Goal: Task Accomplishment & Management: Complete application form

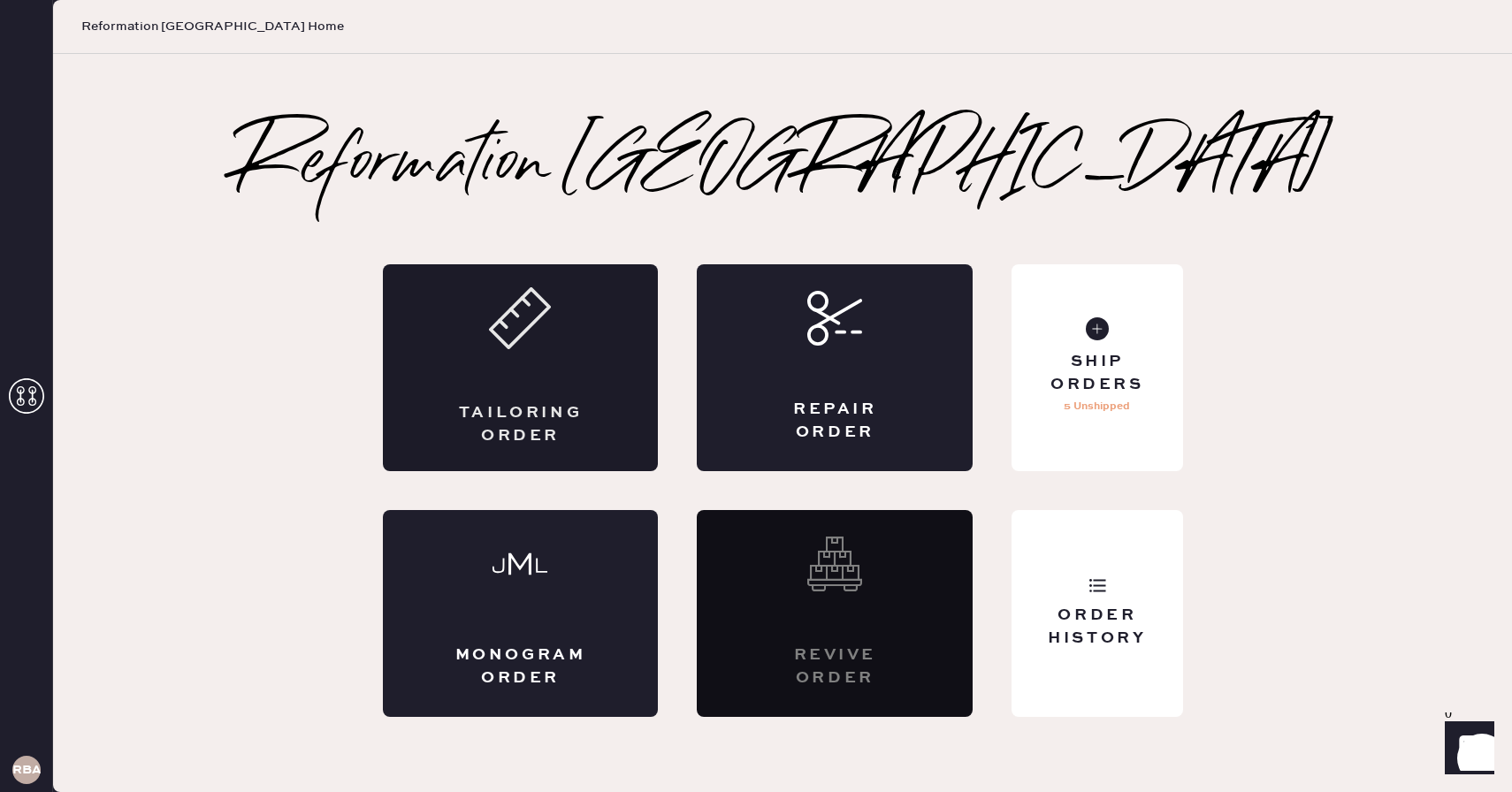
click at [529, 353] on div "Tailoring Order" at bounding box center [521, 367] width 276 height 207
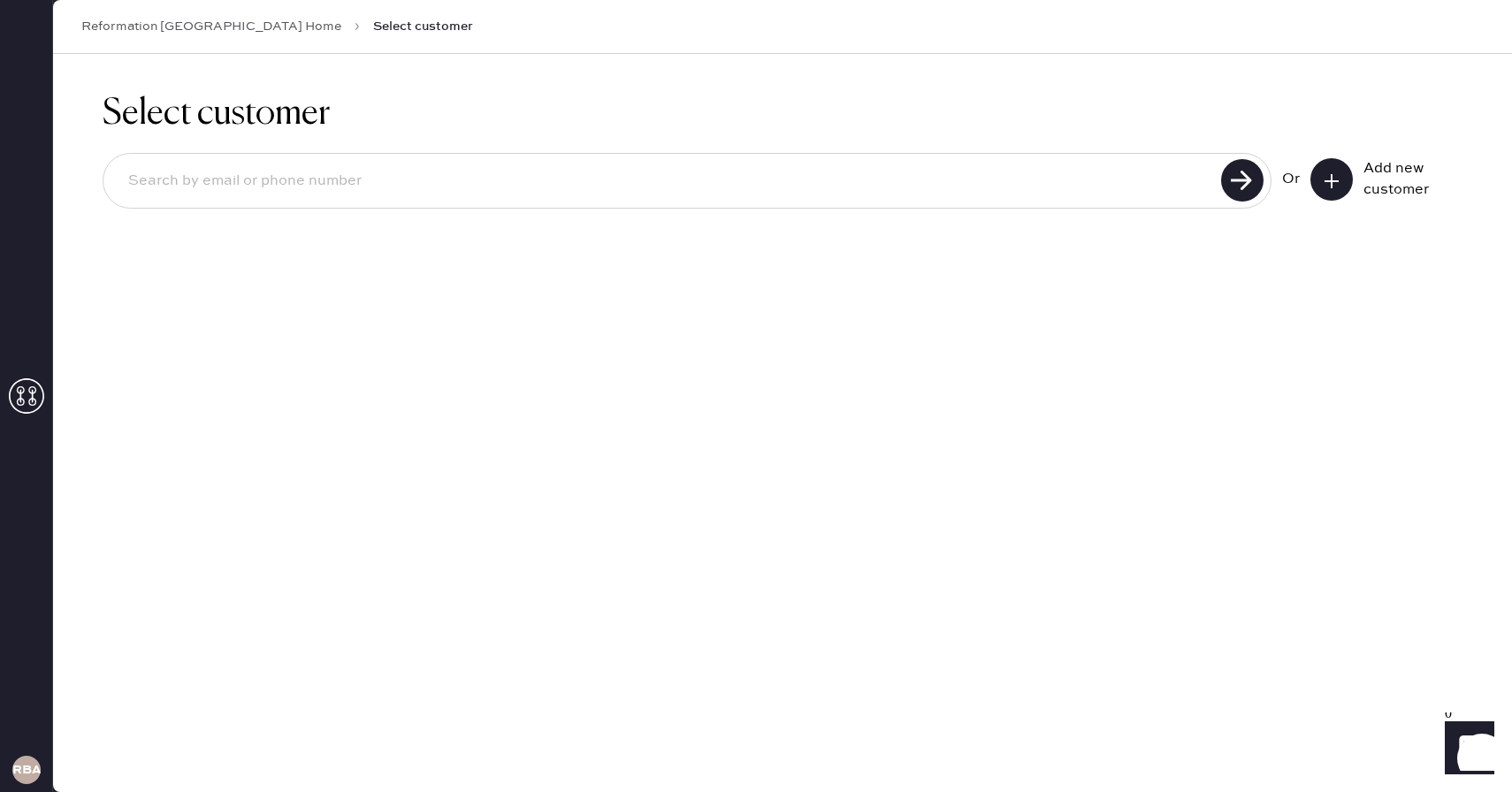
click at [1338, 188] on icon at bounding box center [1332, 181] width 18 height 18
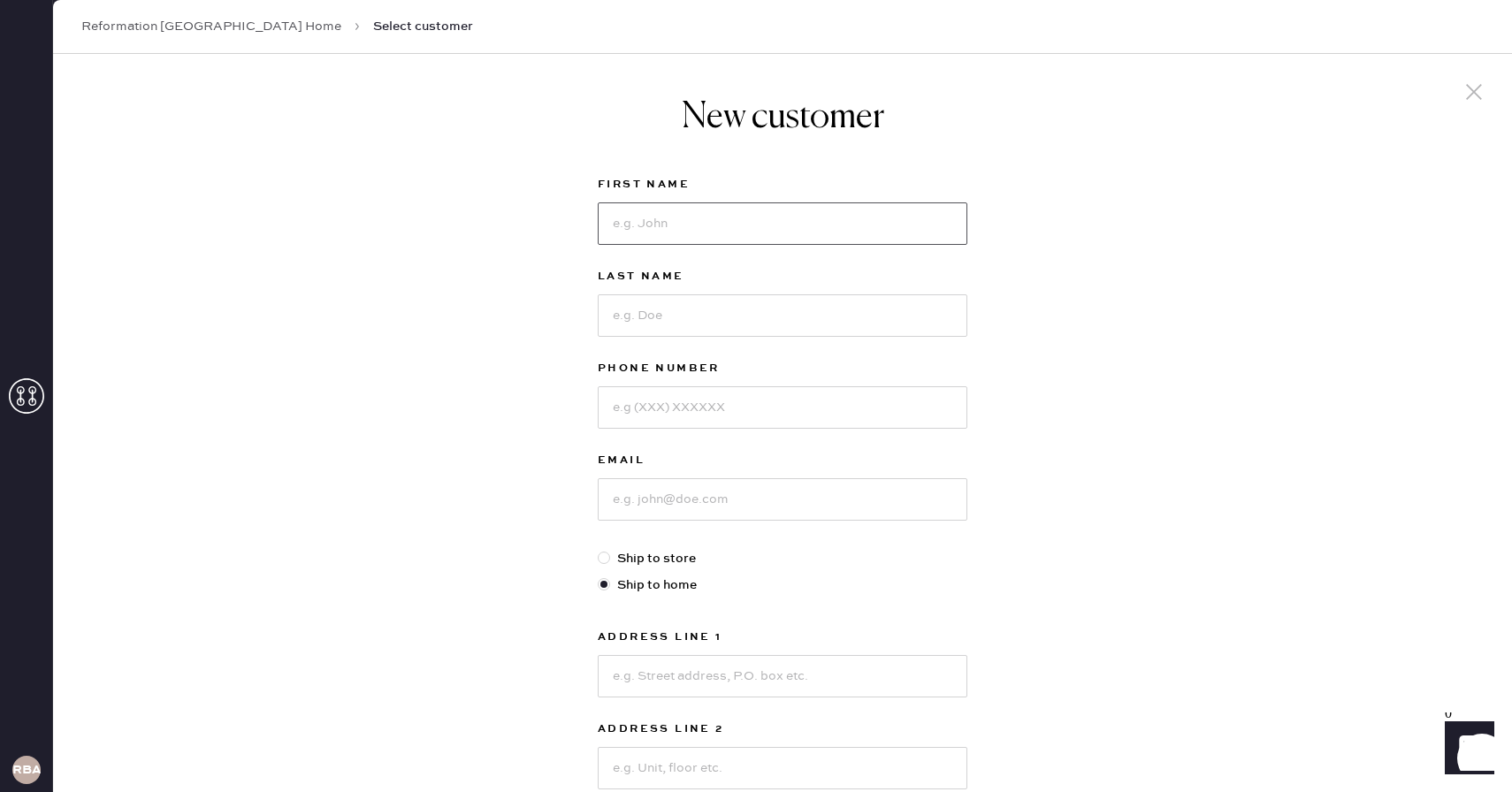
click at [649, 229] on input at bounding box center [781, 223] width 369 height 42
type input "[PERSON_NAME]"
type input "Ranpour"
click at [688, 409] on input at bounding box center [781, 407] width 369 height 42
type input "3013123891"
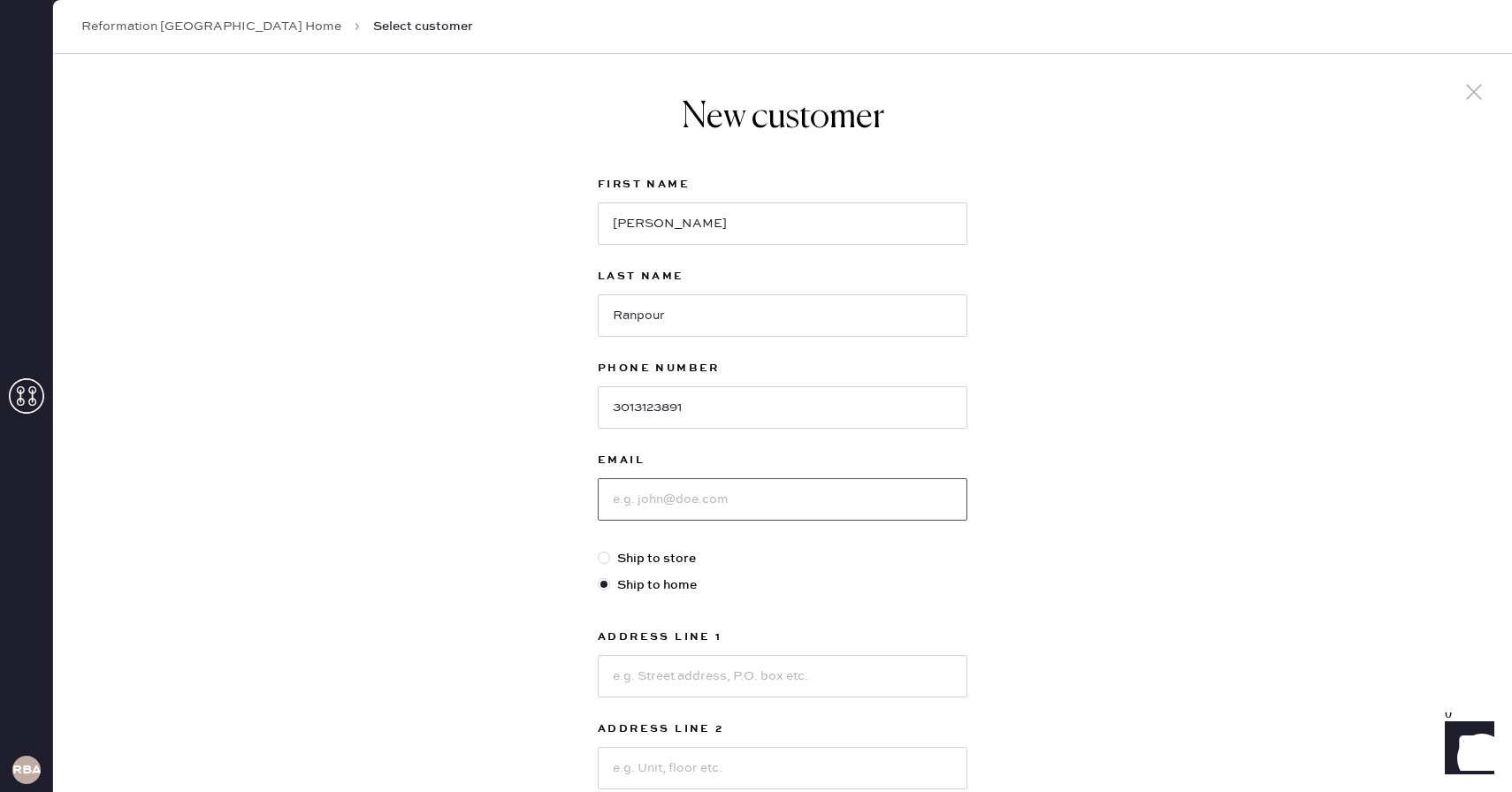
click at [698, 498] on input at bounding box center [781, 499] width 369 height 42
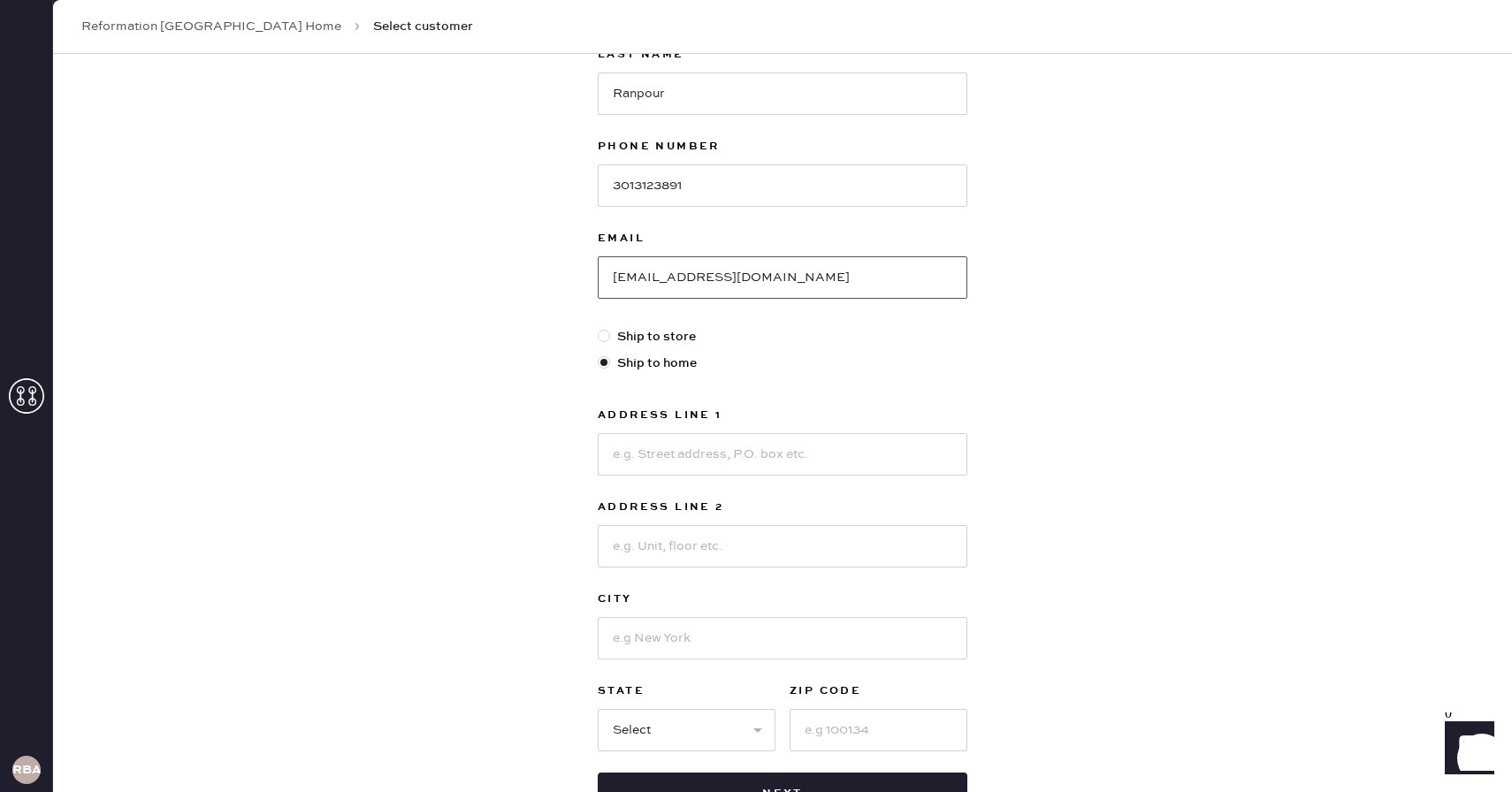
scroll to position [302, 0]
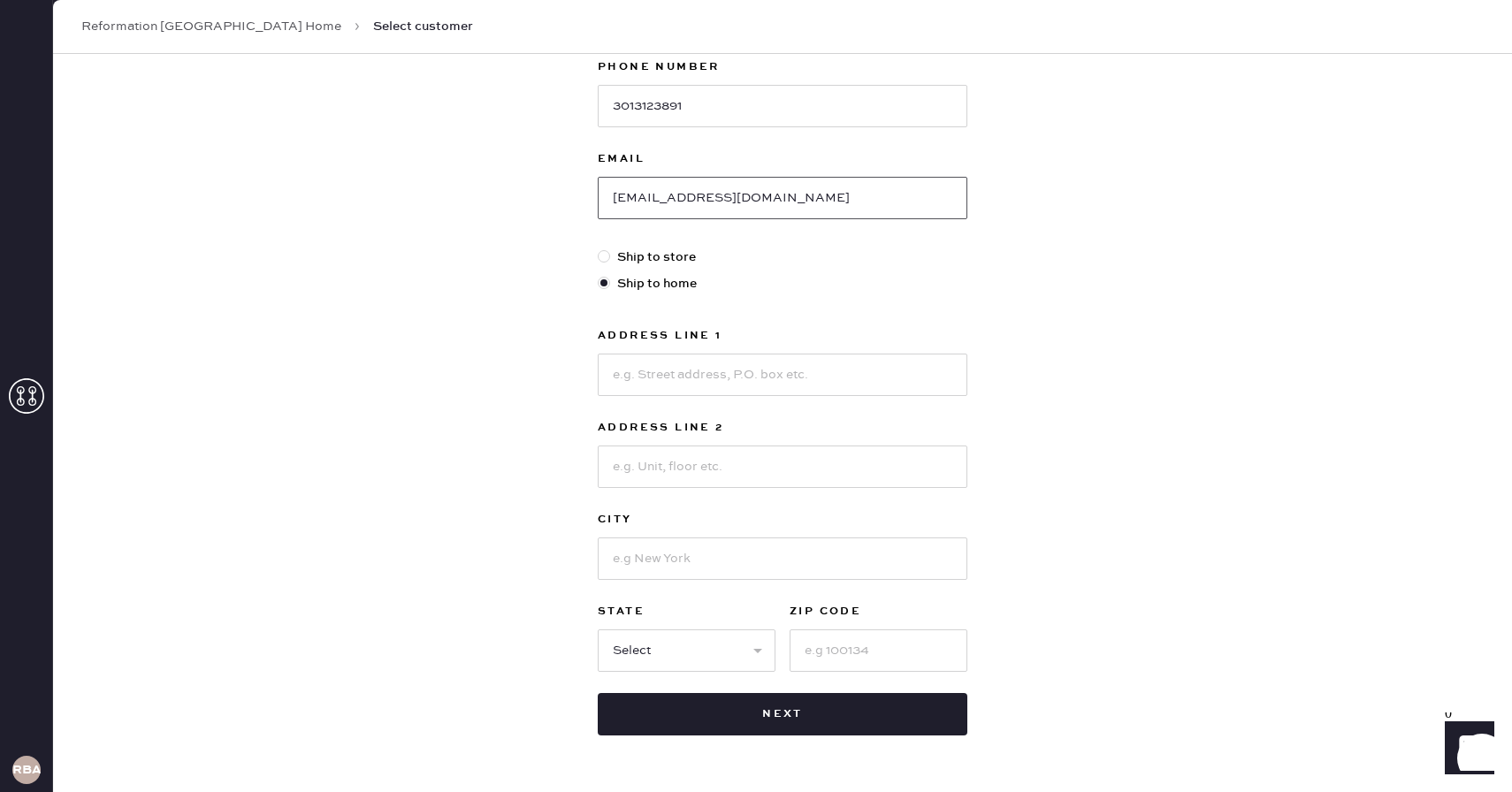
type input "[EMAIL_ADDRESS][DOMAIN_NAME]"
click at [718, 367] on input at bounding box center [781, 374] width 369 height 42
click at [688, 379] on input "[STREET_ADDRESS]" at bounding box center [781, 374] width 369 height 42
type input "[GEOGRAPHIC_DATA]"
click at [646, 464] on input at bounding box center [781, 466] width 369 height 42
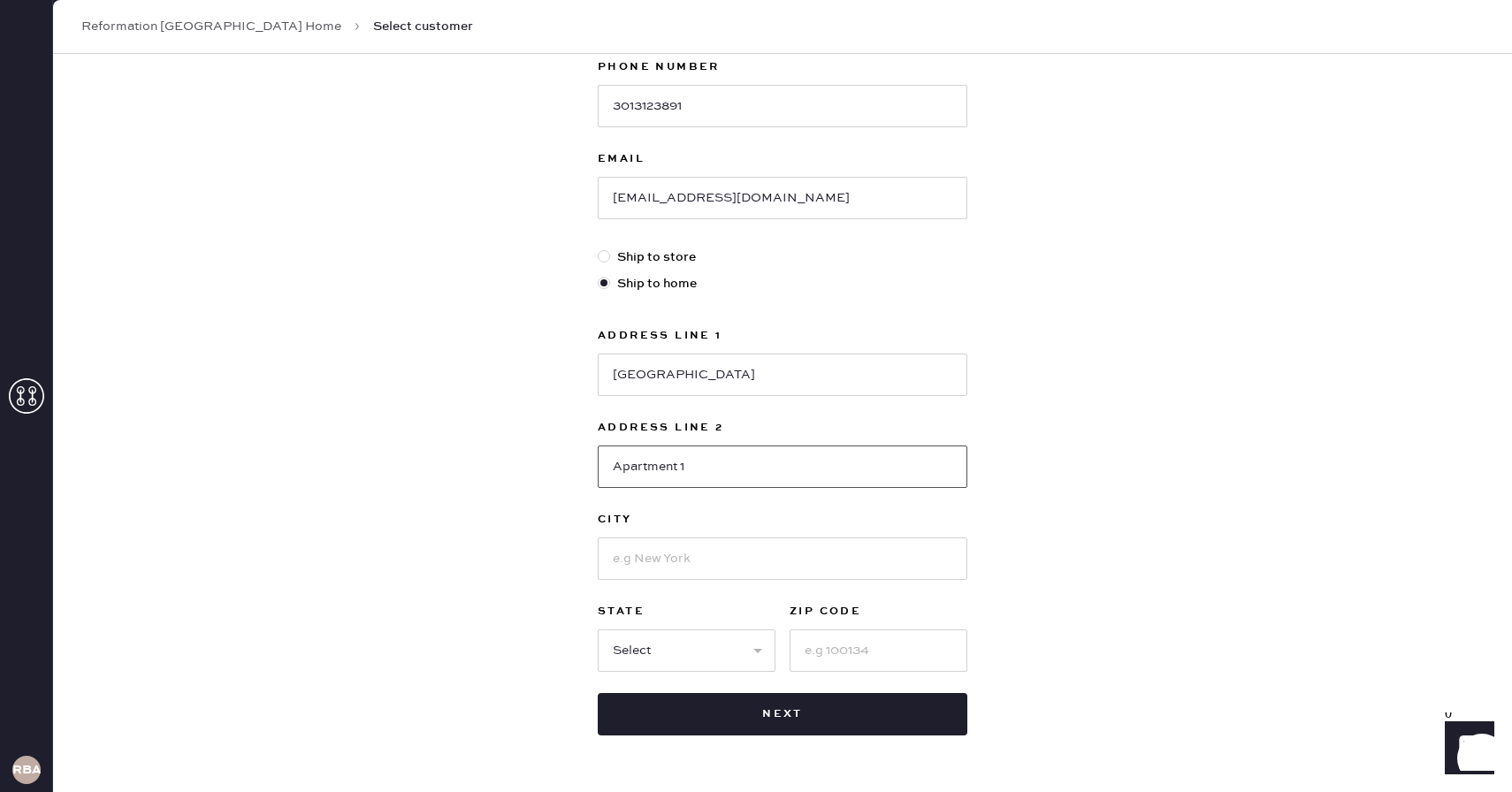
type input "Apartment 1"
click at [635, 552] on input at bounding box center [781, 558] width 369 height 42
click at [887, 635] on input at bounding box center [878, 650] width 178 height 42
type input "02115"
click at [767, 572] on input at bounding box center [781, 558] width 369 height 42
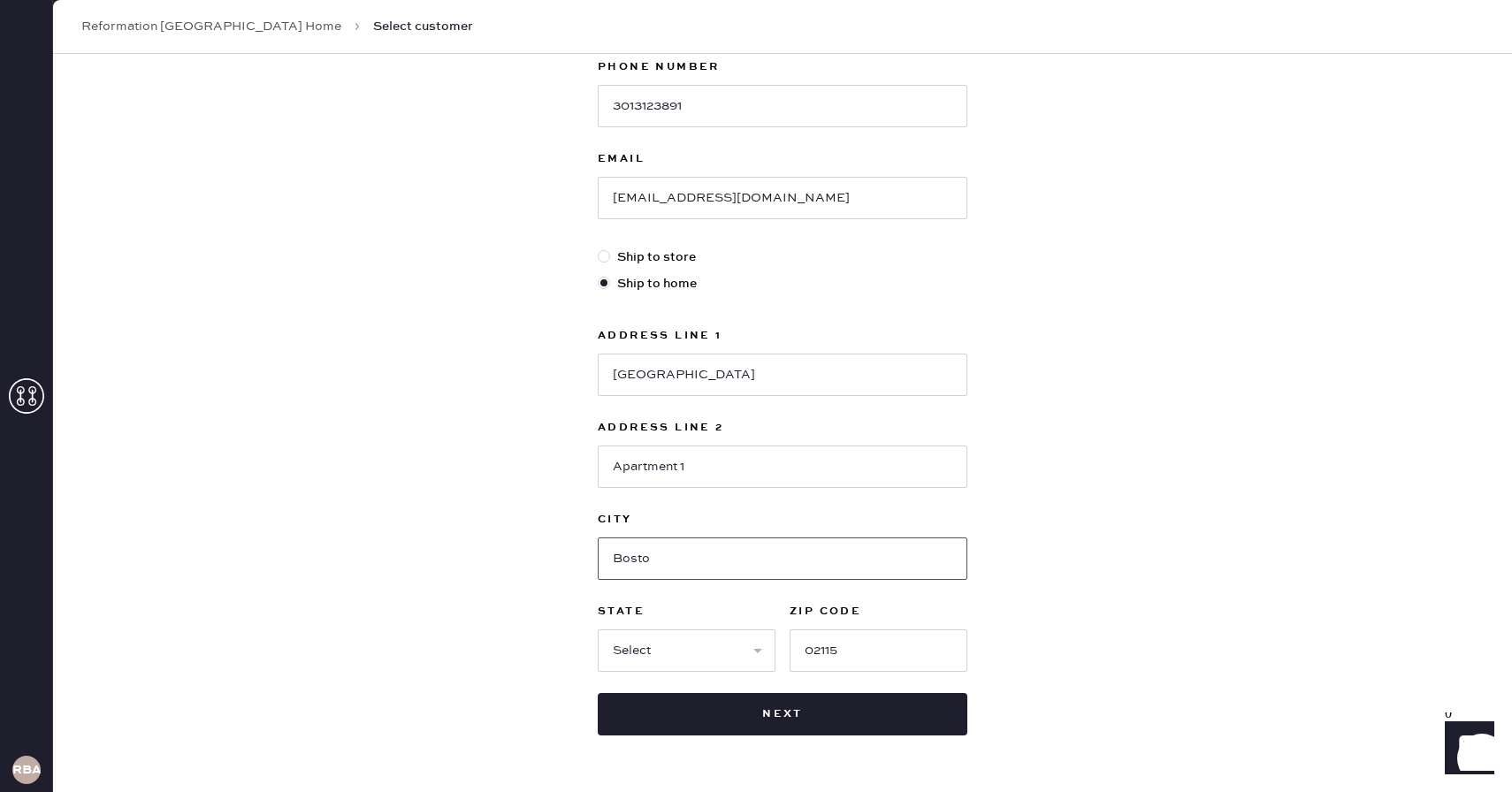
type input "[GEOGRAPHIC_DATA]"
select select "MA"
type input "[GEOGRAPHIC_DATA]"
click at [1027, 506] on div "New customer First Name [PERSON_NAME] Last Name Ranpour Phone Number [PHONE_NUM…" at bounding box center [782, 301] width 1459 height 1096
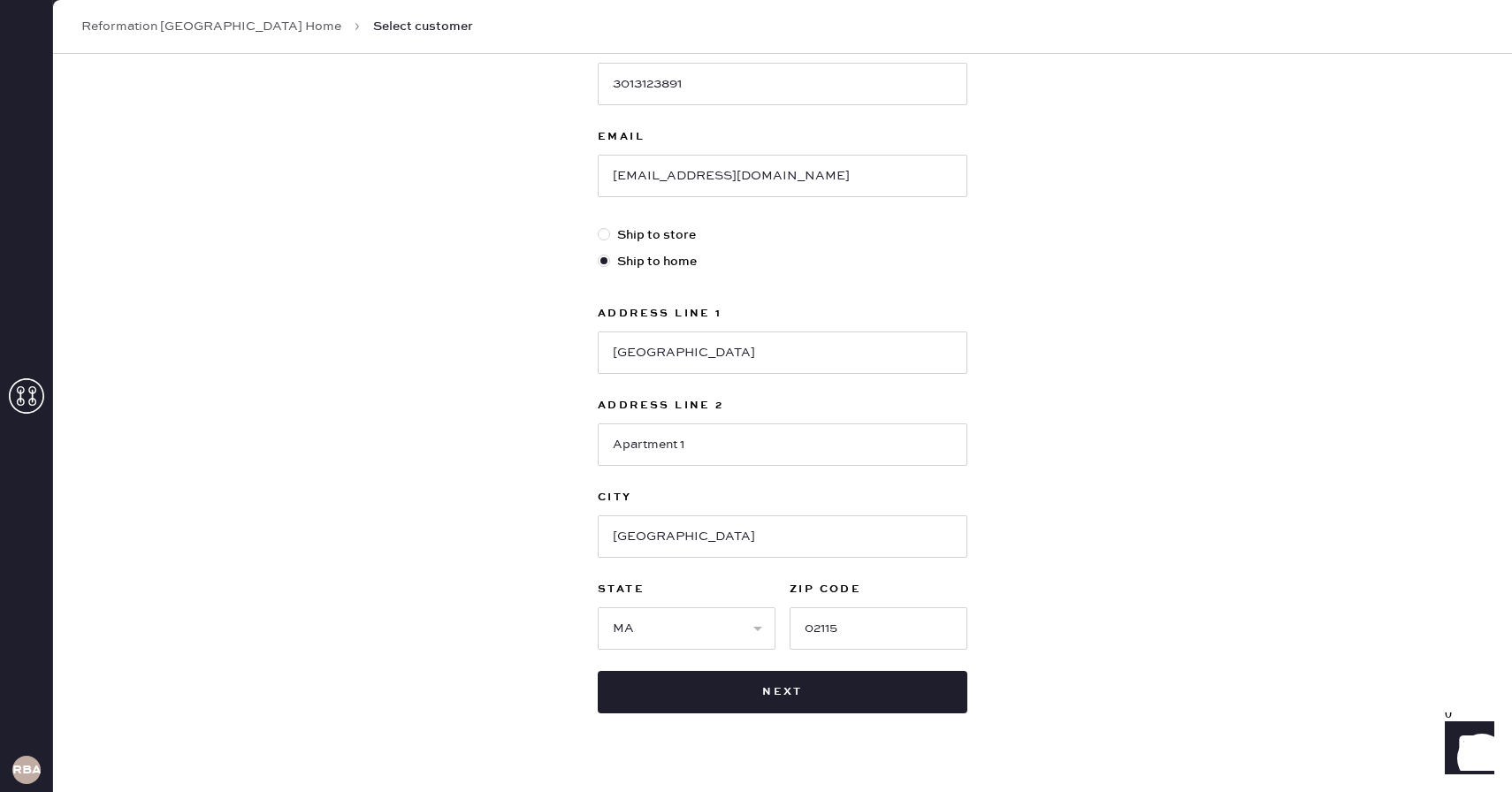
scroll to position [352, 0]
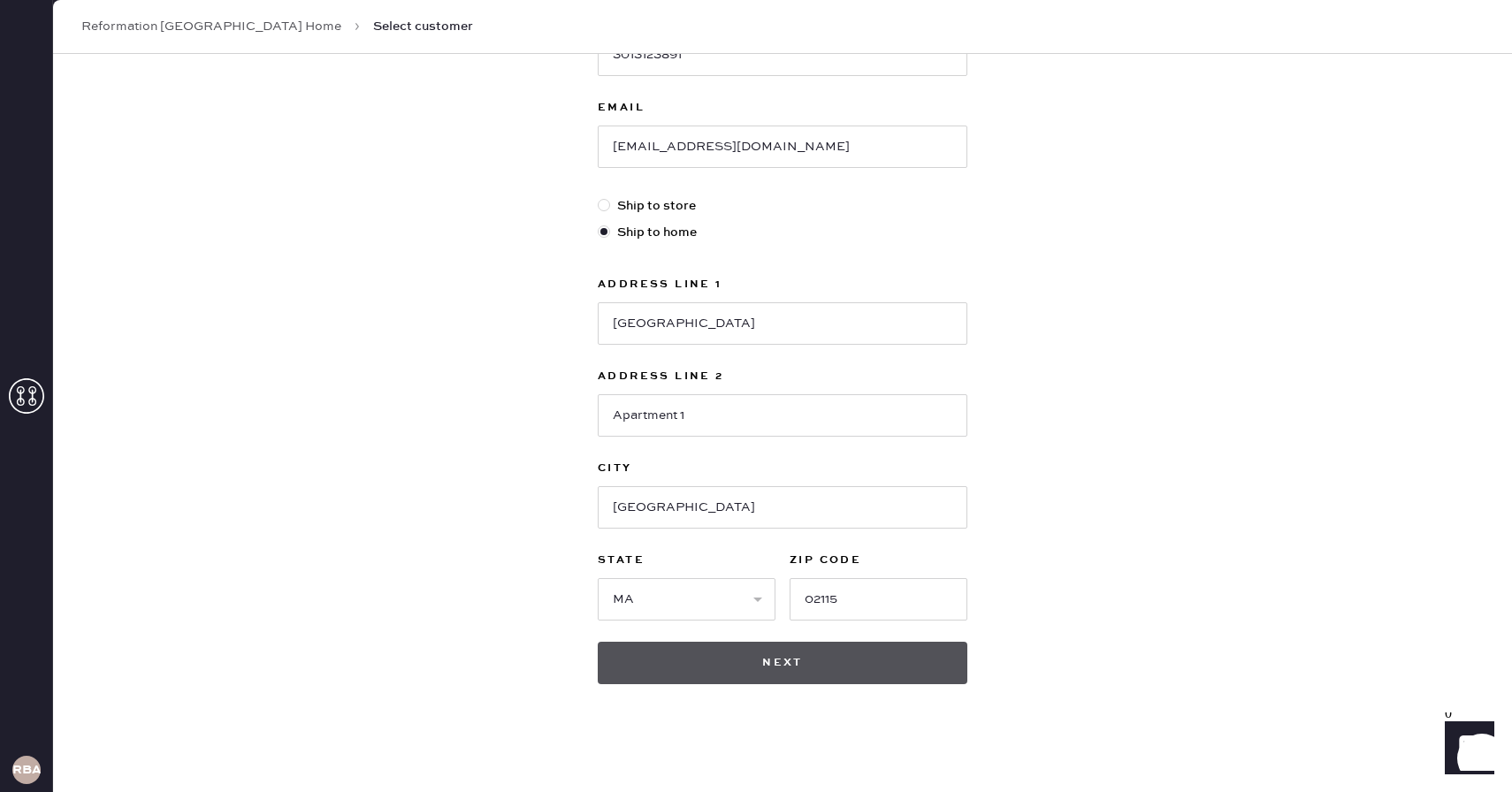
click at [862, 655] on button "Next" at bounding box center [781, 663] width 369 height 42
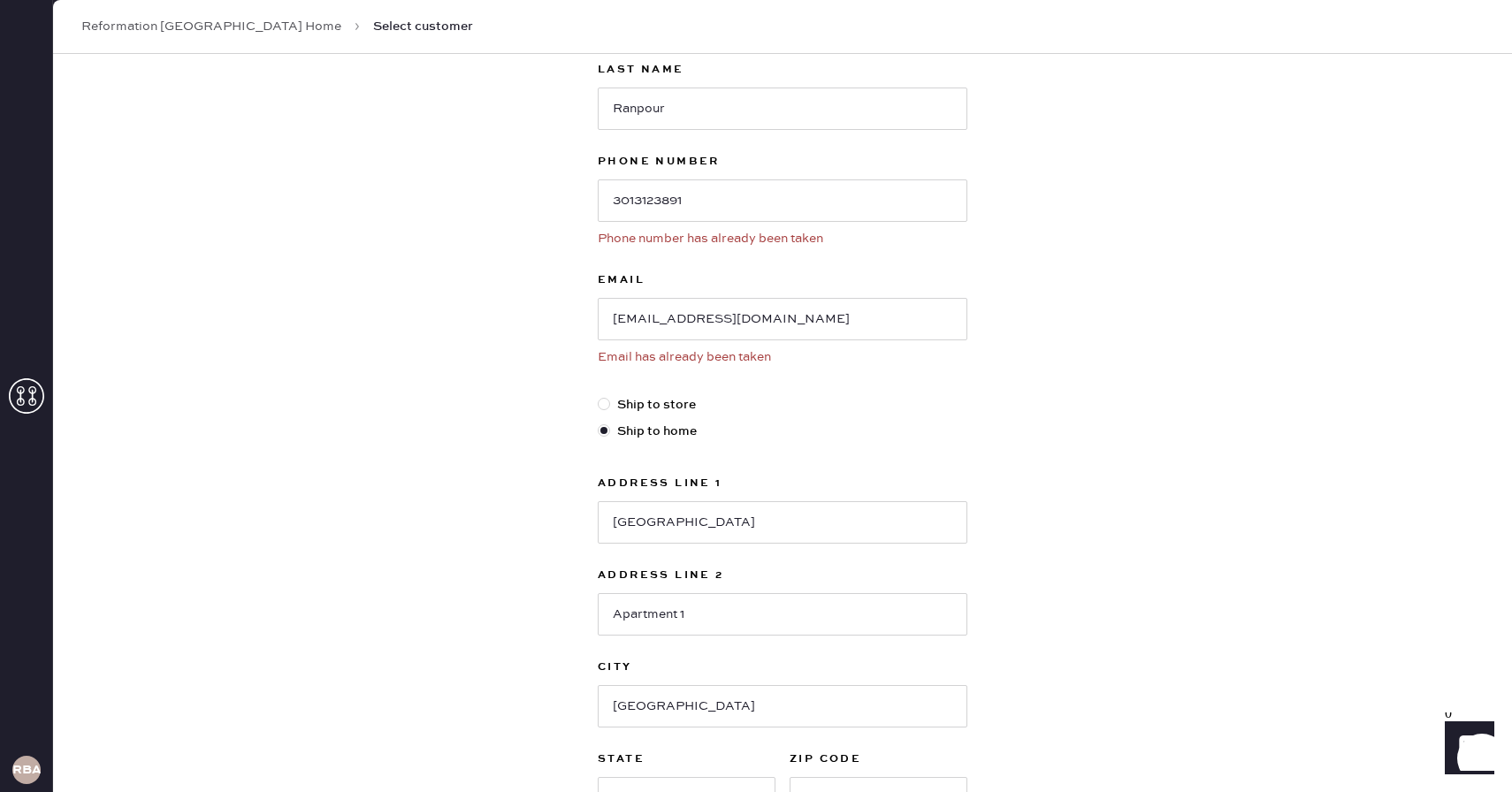
scroll to position [411, 0]
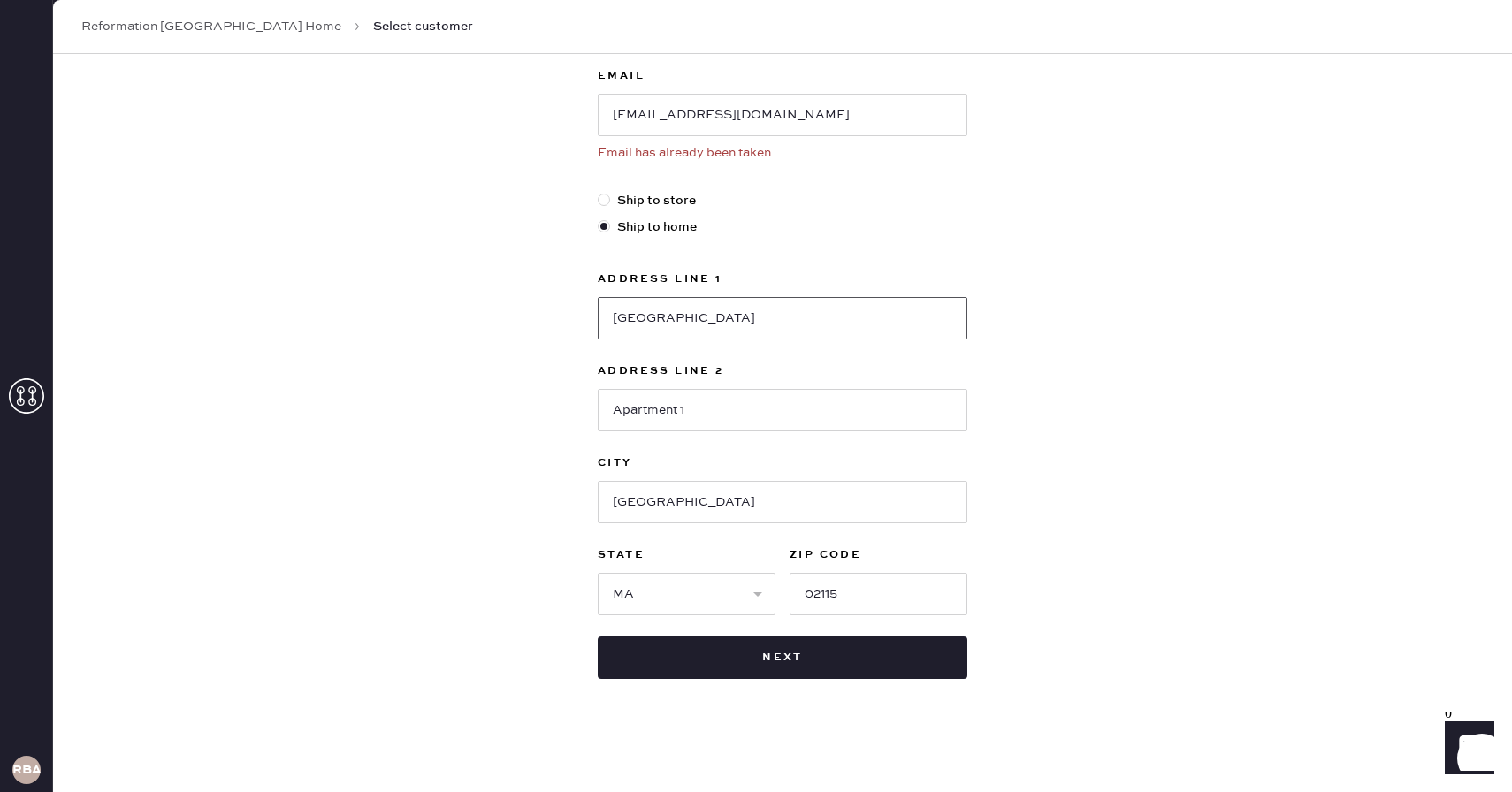
click at [683, 315] on input "[GEOGRAPHIC_DATA]" at bounding box center [781, 317] width 369 height 42
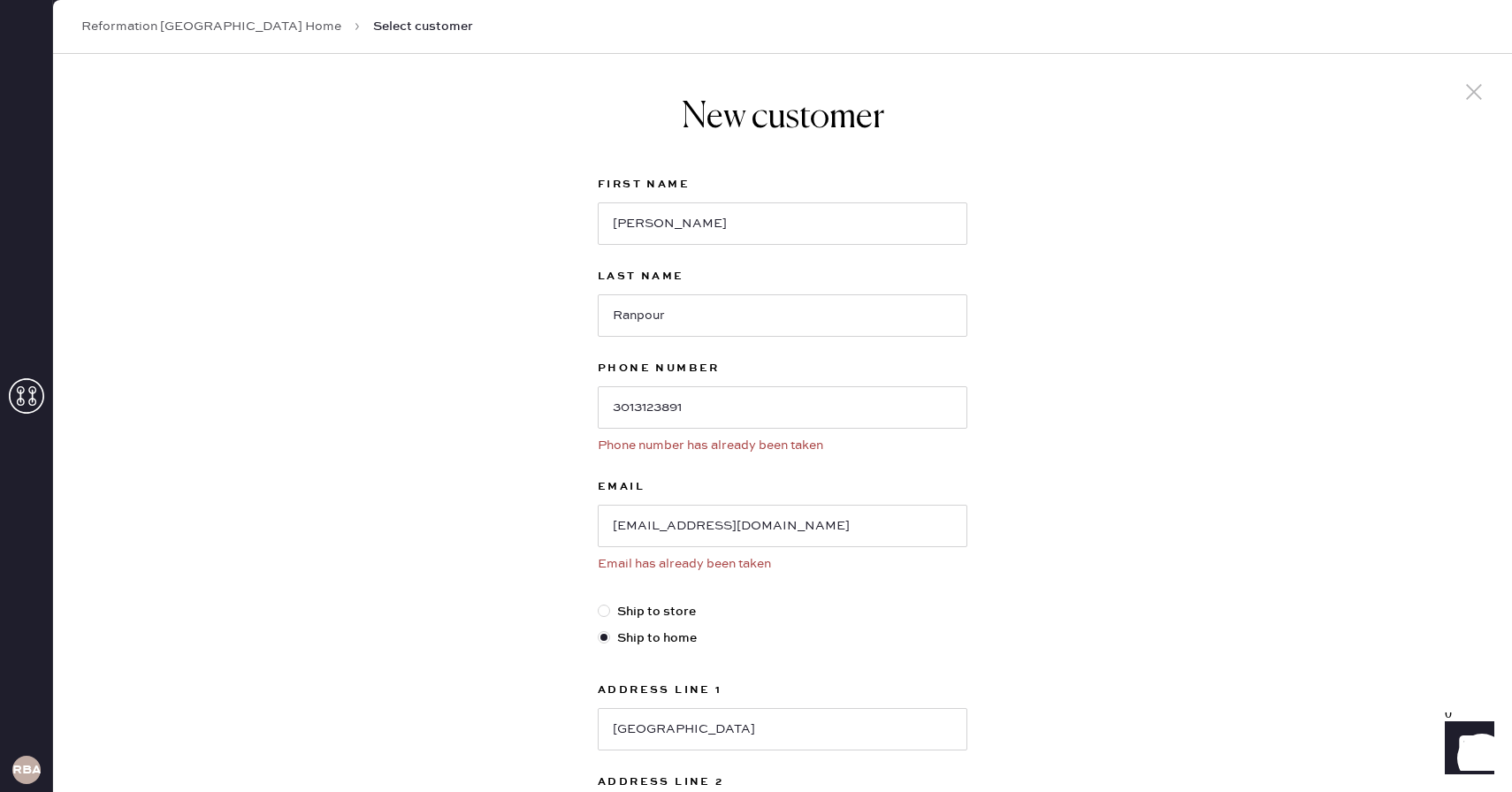
click at [230, 29] on link "Reformation [GEOGRAPHIC_DATA] Home" at bounding box center [212, 26] width 260 height 18
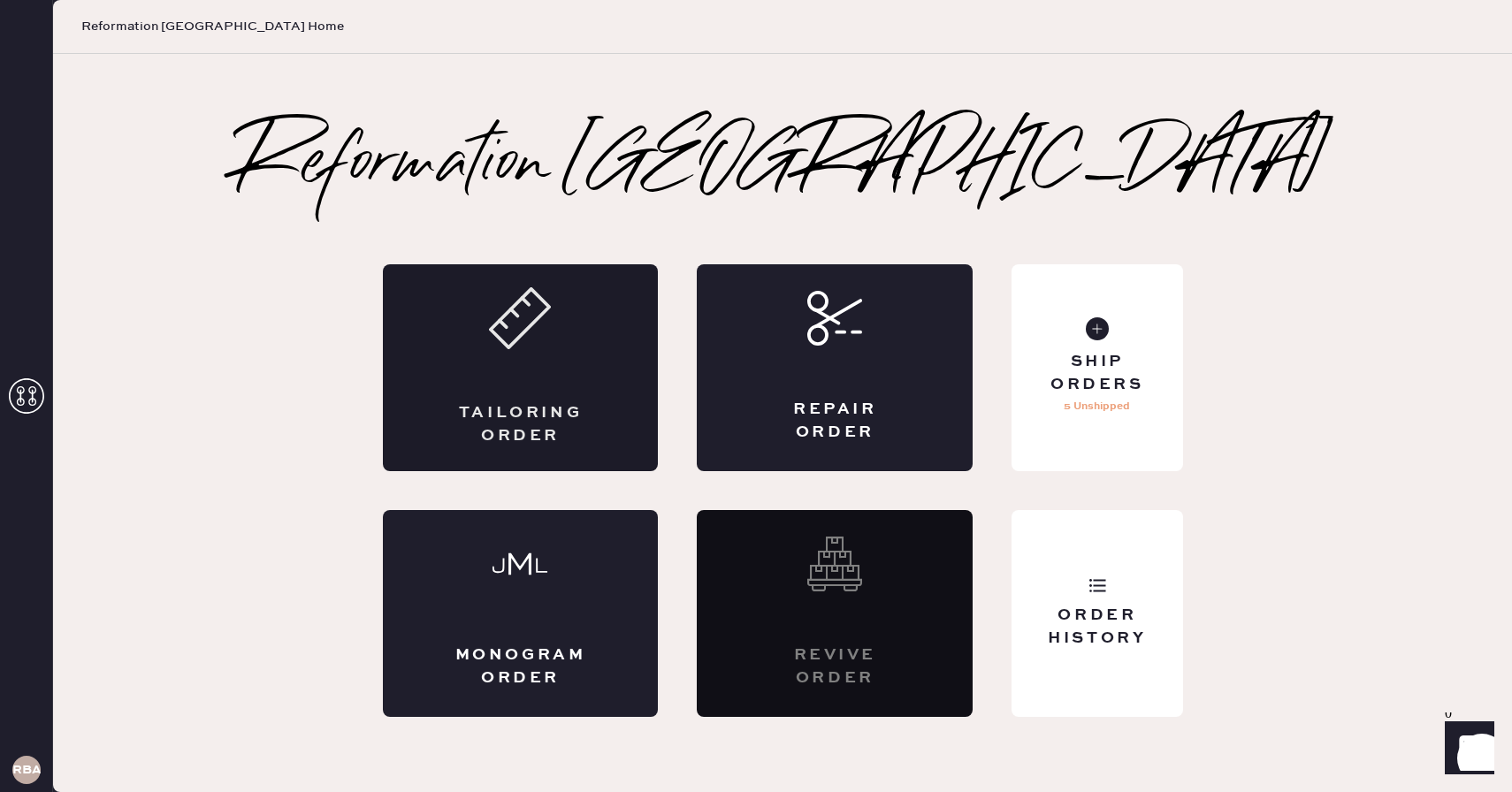
click at [540, 422] on div "Tailoring Order" at bounding box center [520, 424] width 134 height 44
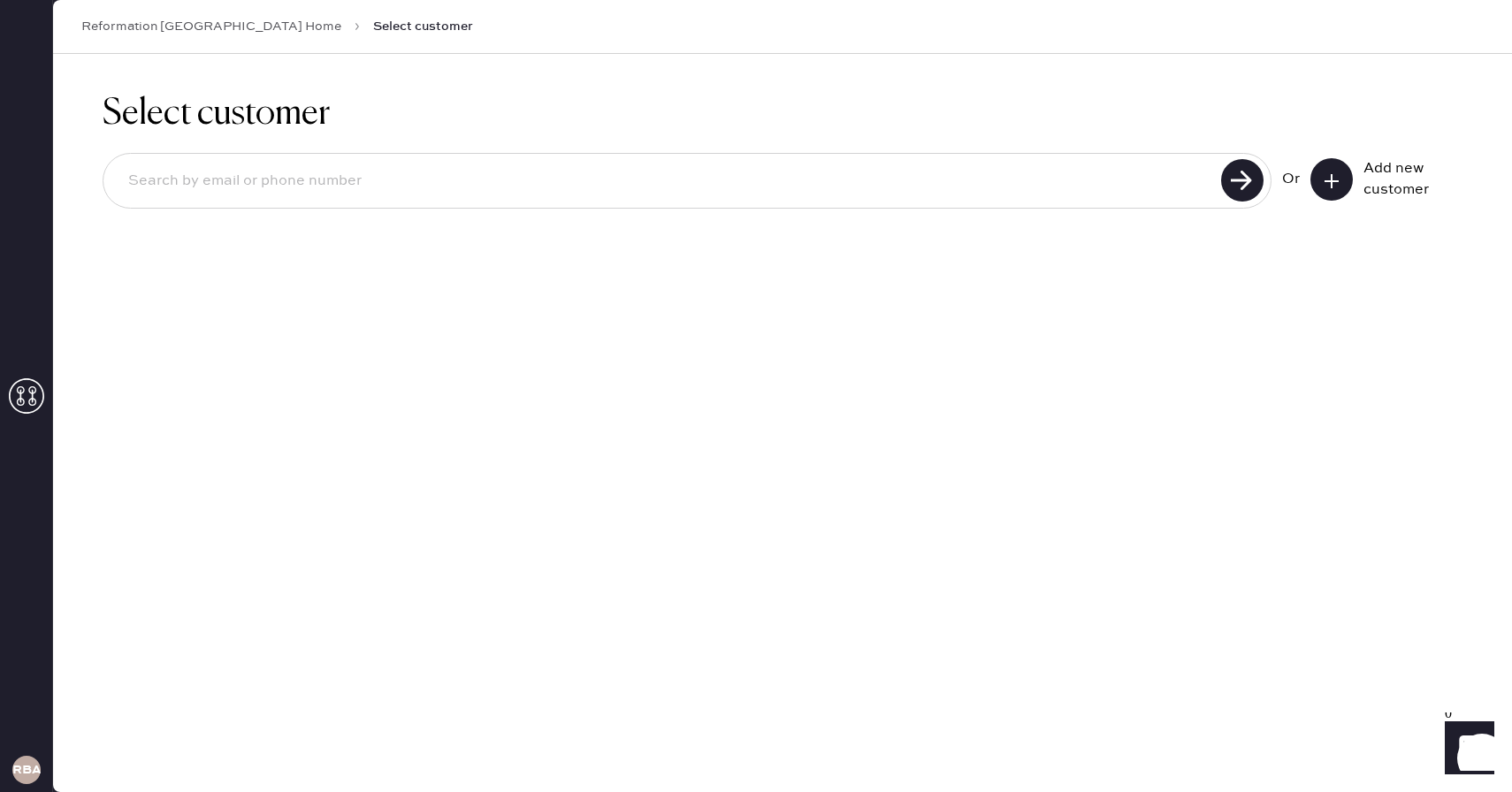
click at [971, 174] on input at bounding box center [664, 181] width 1102 height 41
type input "[EMAIL_ADDRESS][DOMAIN_NAME]"
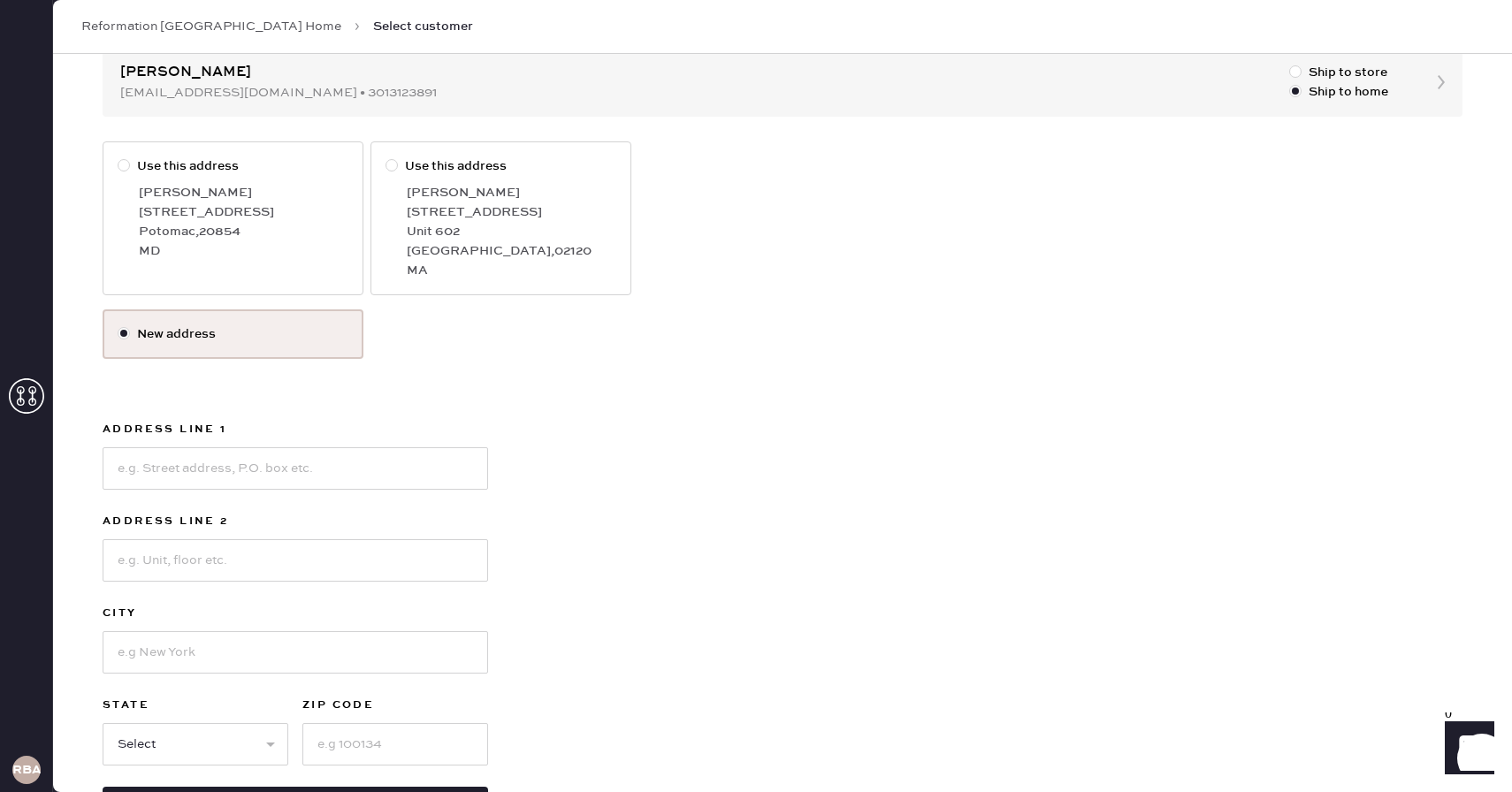
scroll to position [265, 0]
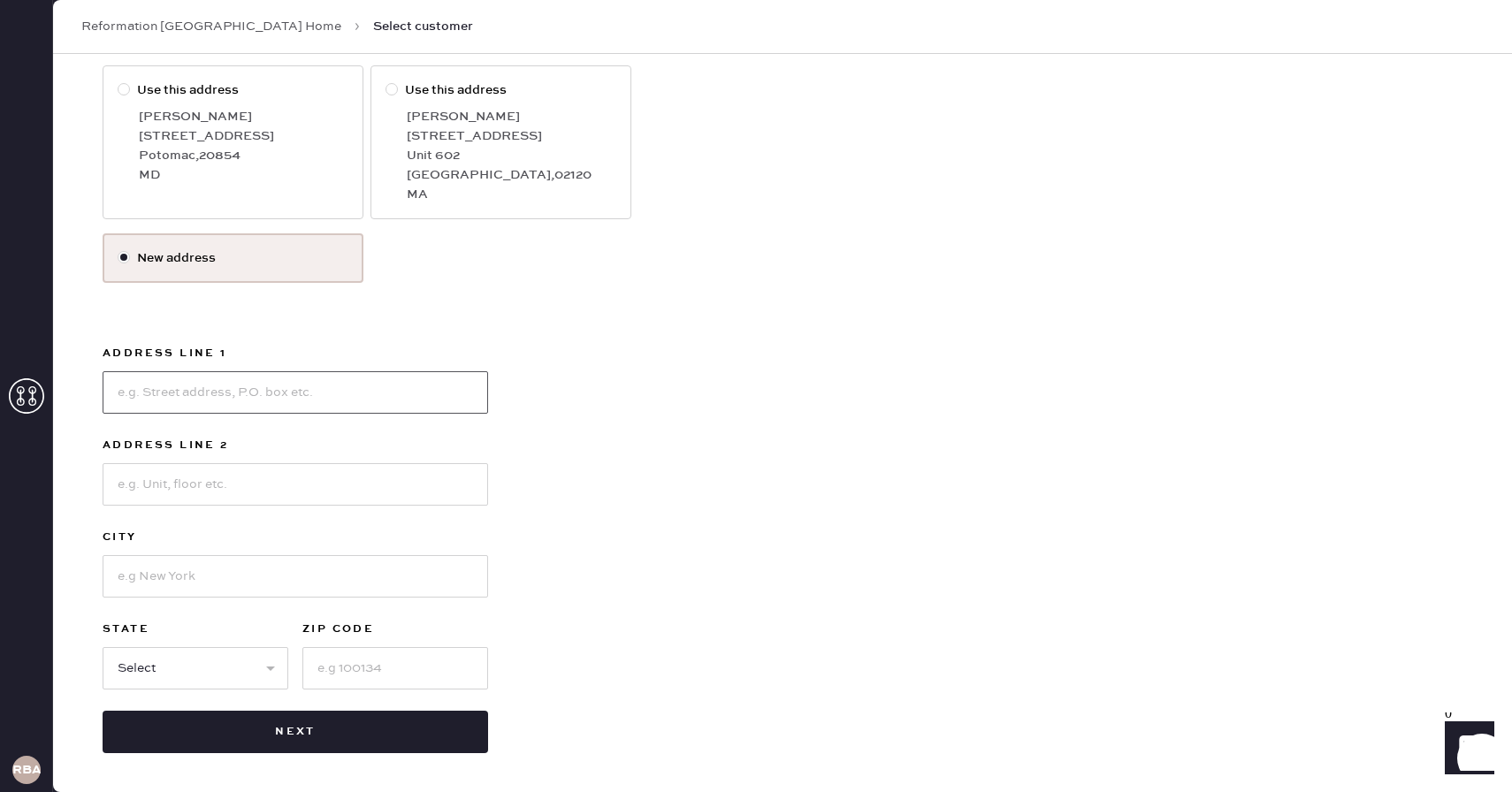
click at [203, 399] on input at bounding box center [296, 392] width 386 height 42
paste input "[GEOGRAPHIC_DATA]"
type input "[GEOGRAPHIC_DATA]"
click at [197, 487] on input at bounding box center [296, 484] width 386 height 42
type input "Apartment 1"
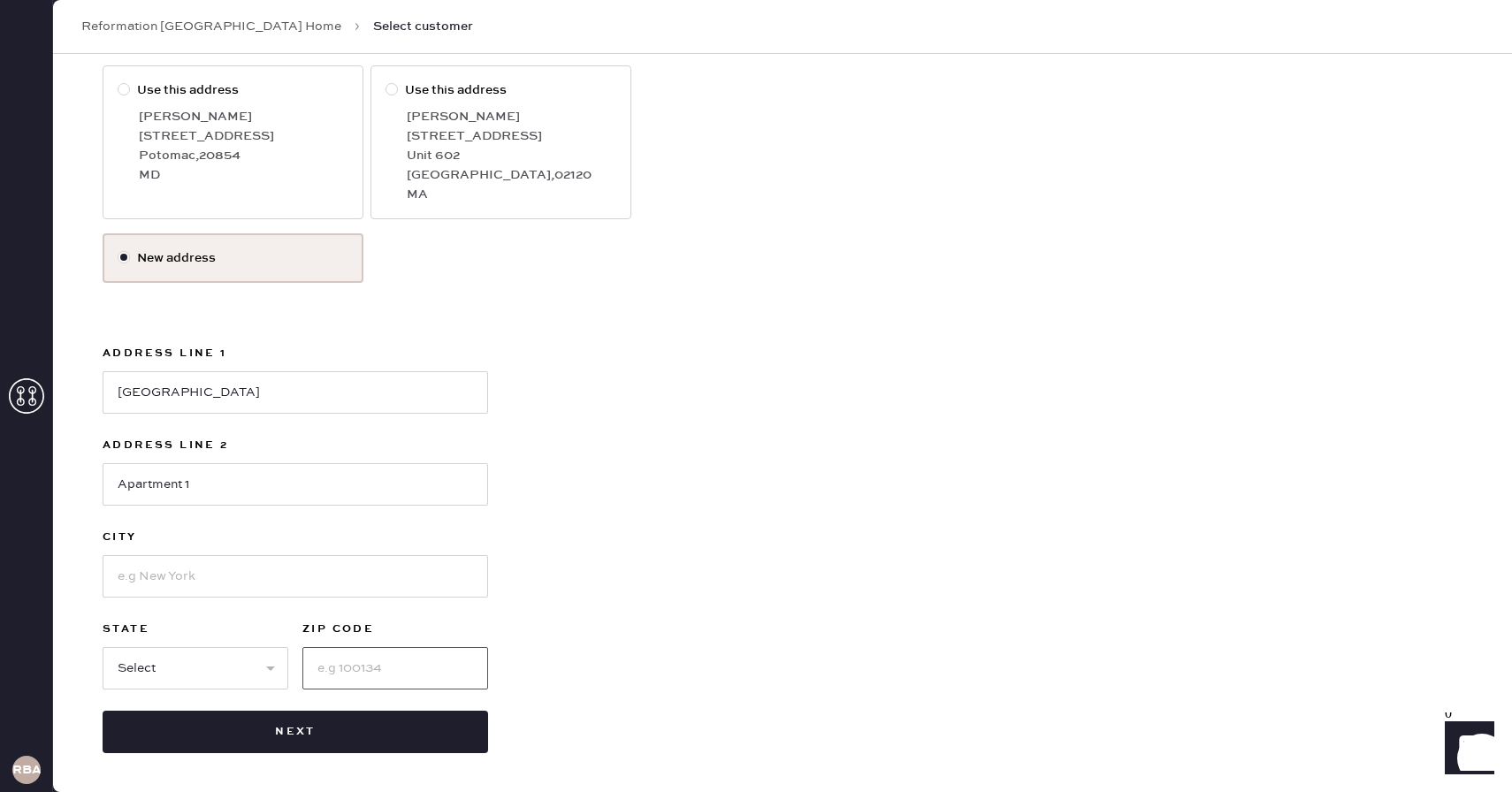
click at [335, 672] on input at bounding box center [396, 668] width 186 height 42
type input "02215"
click at [234, 591] on input at bounding box center [296, 576] width 386 height 42
type input "[GEOGRAPHIC_DATA]"
click at [495, 694] on div "Use this address [PERSON_NAME] [STREET_ADDRESS][PERSON_NAME] Use this address […" at bounding box center [782, 409] width 1360 height 688
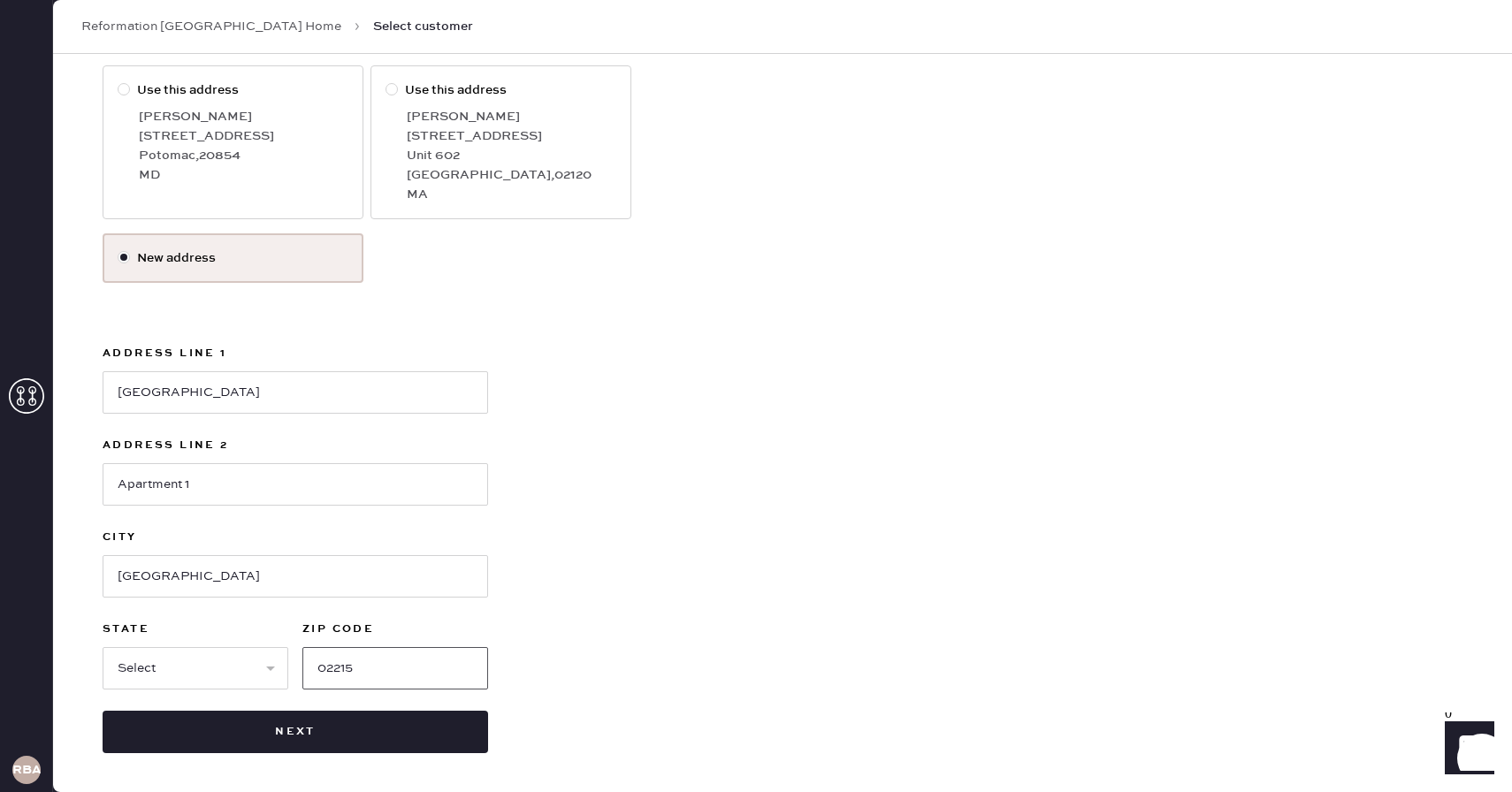
click at [334, 670] on input "02215" at bounding box center [396, 668] width 186 height 42
type input "02115"
click at [194, 679] on select "Select AK AL AR AZ CA CO CT [GEOGRAPHIC_DATA] DE FL [GEOGRAPHIC_DATA] HI [GEOGR…" at bounding box center [196, 668] width 186 height 42
select select "MA"
click at [103, 647] on select "Select AK AL AR AZ CA CO CT [GEOGRAPHIC_DATA] DE FL [GEOGRAPHIC_DATA] HI [GEOGR…" at bounding box center [196, 668] width 186 height 42
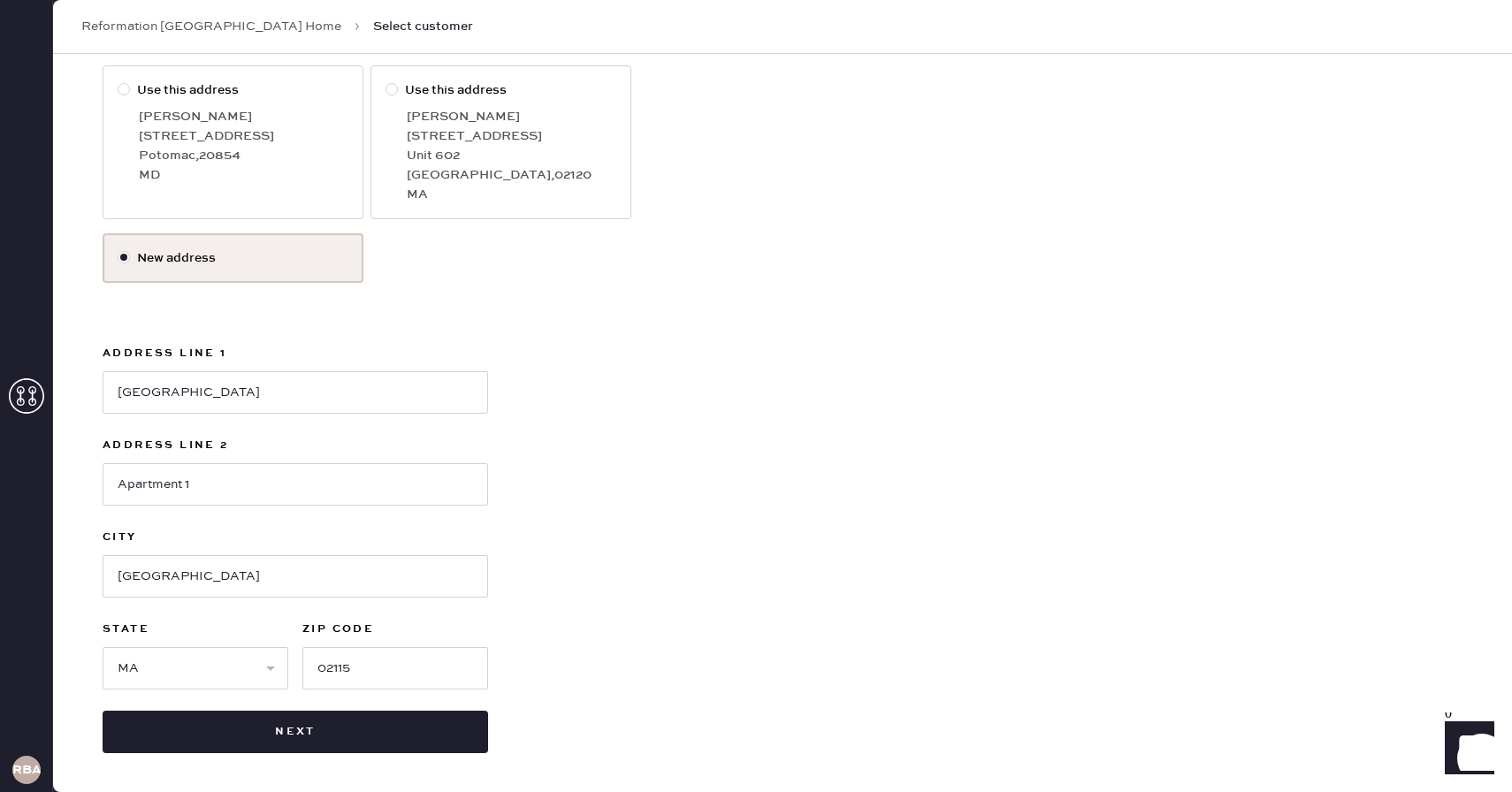
click at [596, 566] on div "Use this address [PERSON_NAME] [STREET_ADDRESS][PERSON_NAME] Use this address […" at bounding box center [782, 409] width 1360 height 688
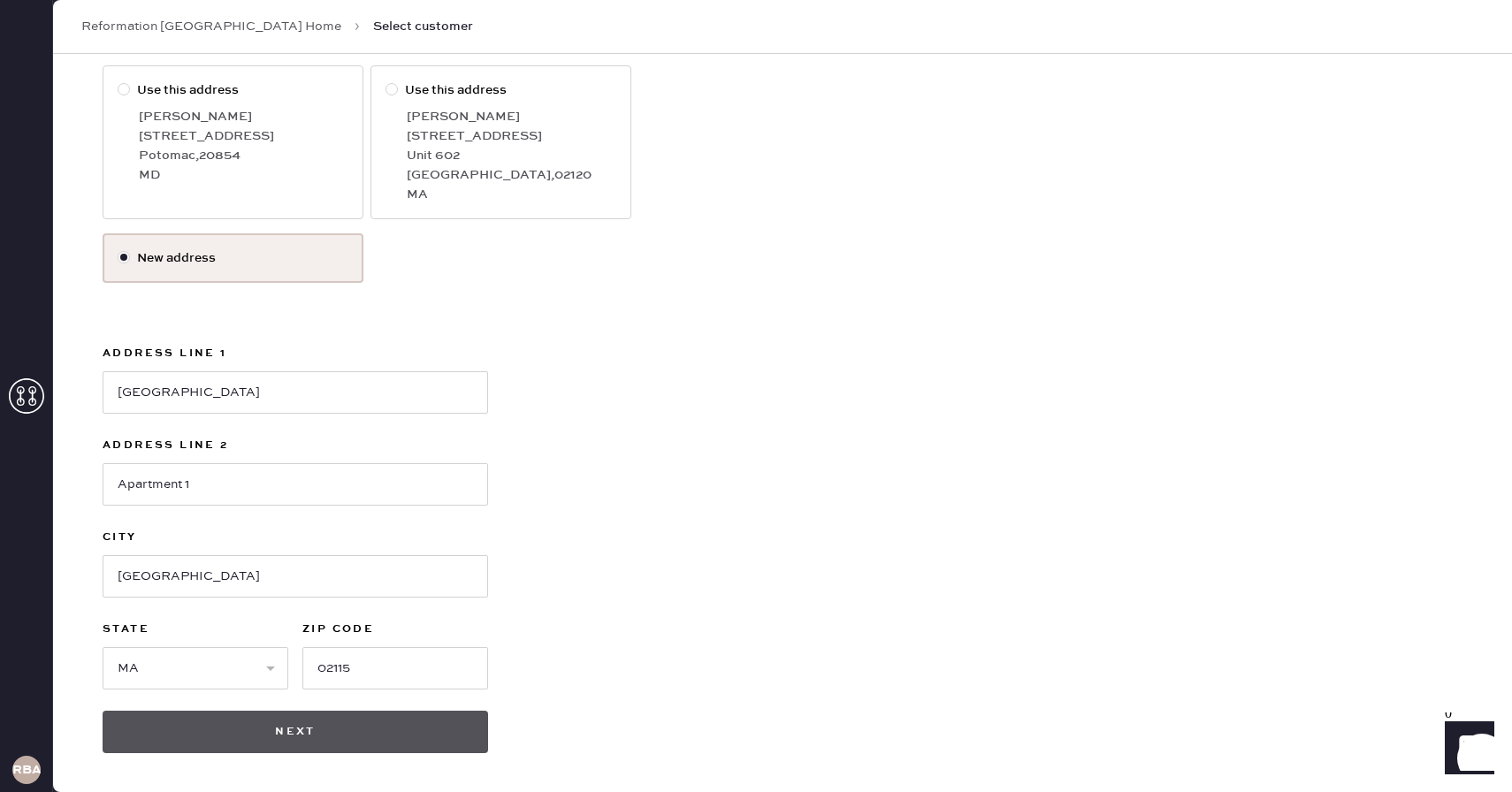
click at [408, 732] on button "Next" at bounding box center [296, 731] width 386 height 42
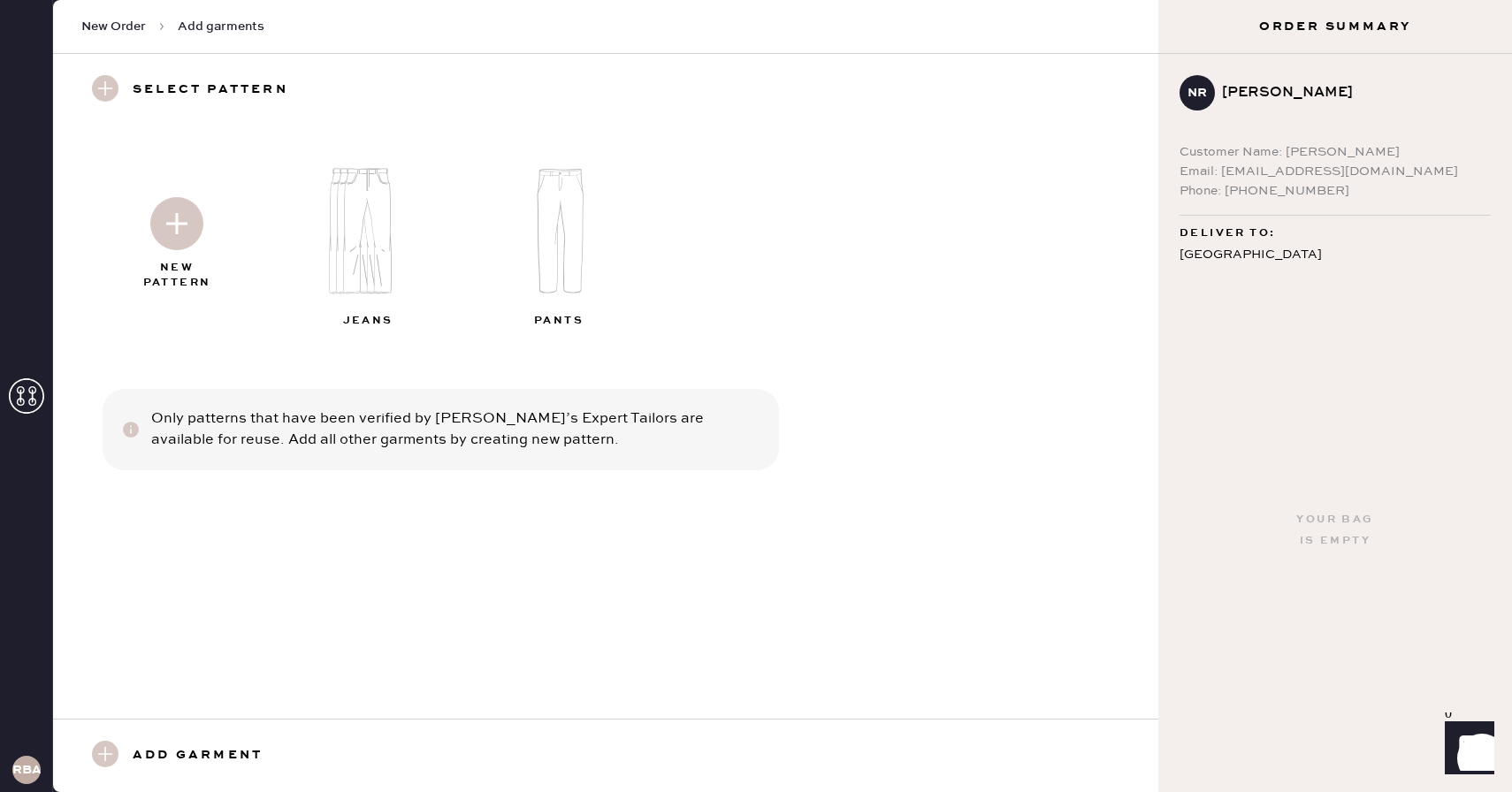
click at [204, 206] on div at bounding box center [176, 220] width 191 height 88
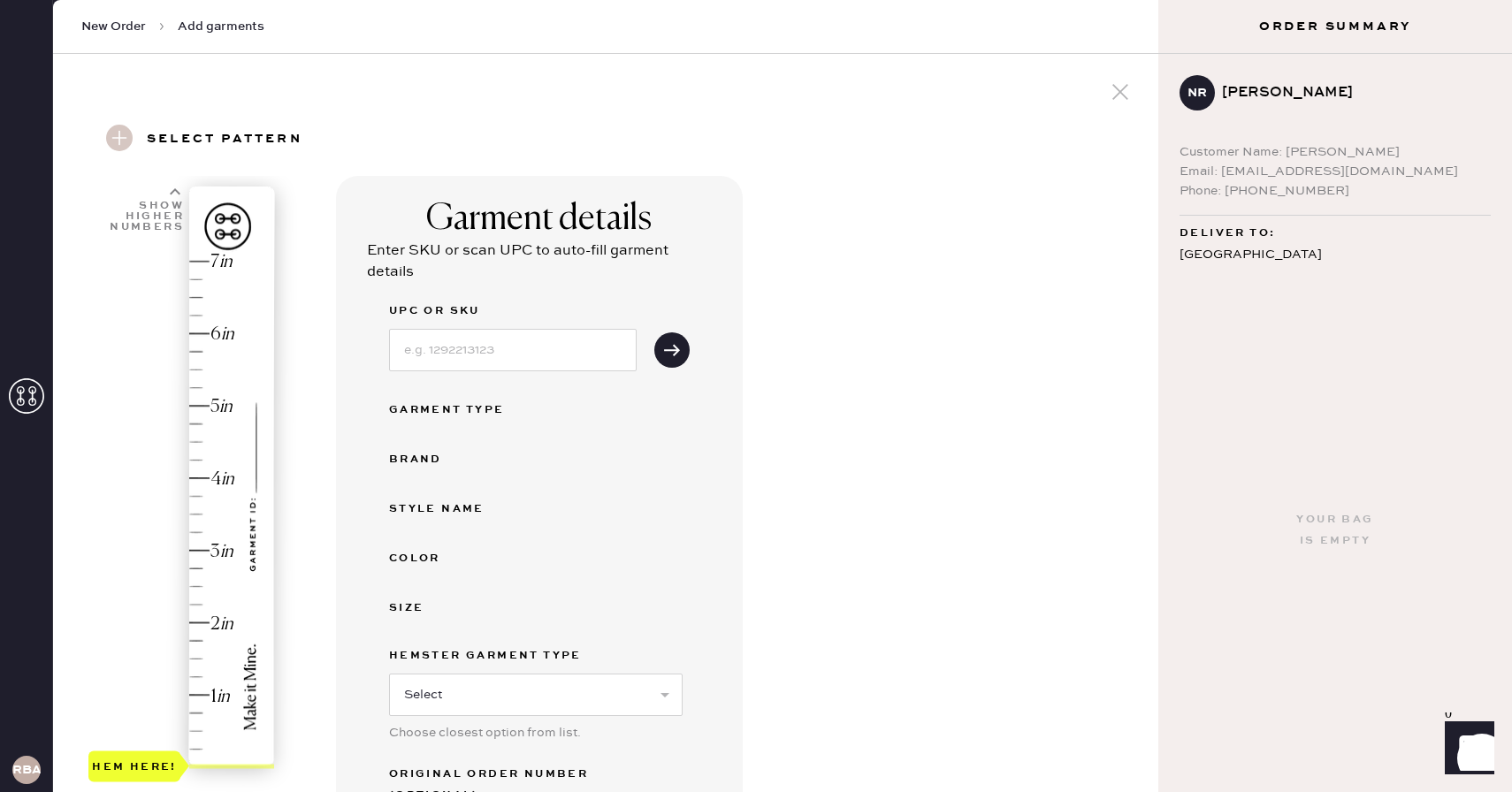
scroll to position [299, 0]
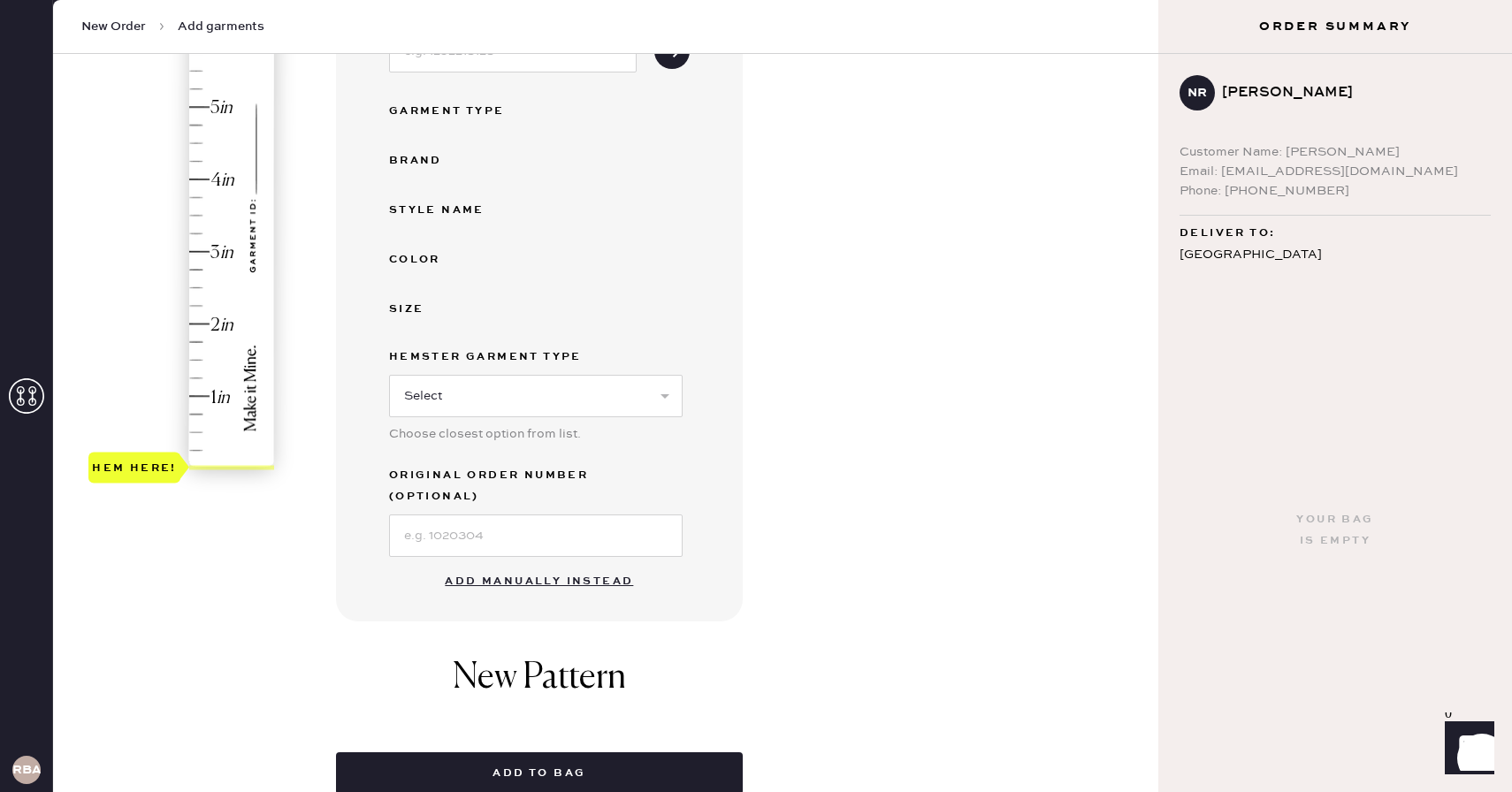
click at [541, 565] on button "Add manually instead" at bounding box center [539, 582] width 210 height 35
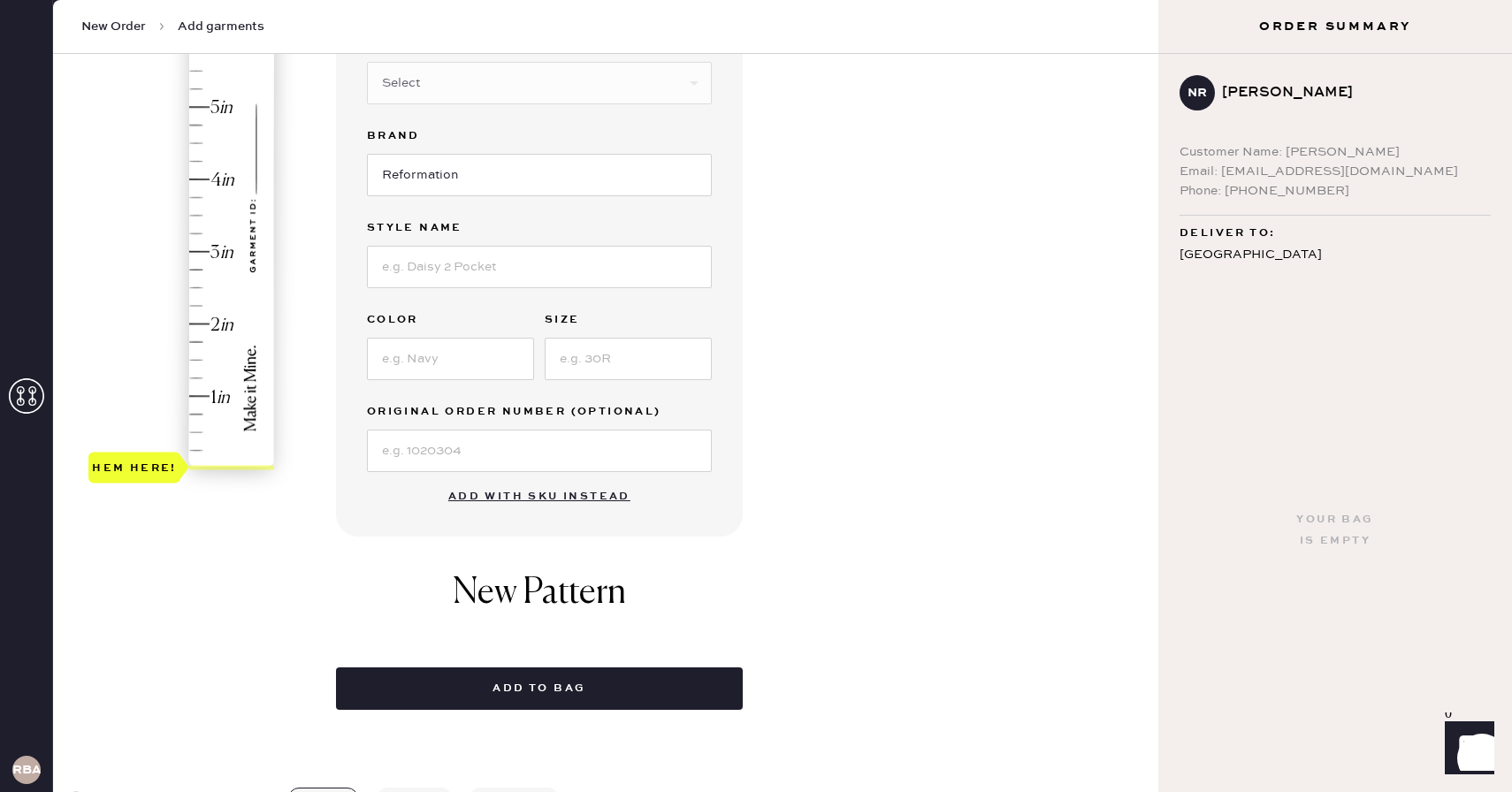
scroll to position [116, 0]
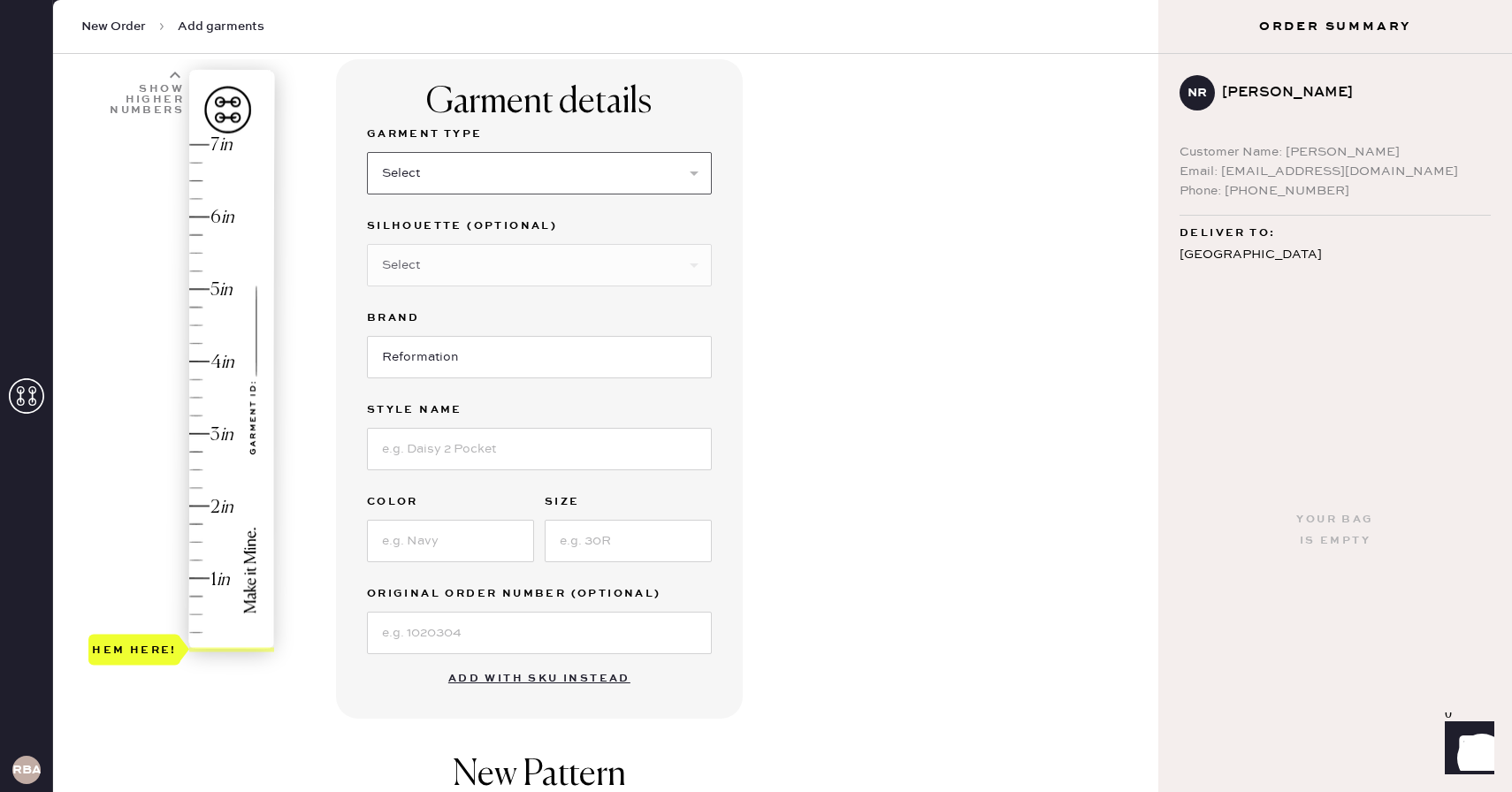
click at [488, 175] on select "Select Basic Skirt Jeans Leggings Pants Shorts Basic Sleeved Dress Basic Sleeve…" at bounding box center [540, 172] width 345 height 42
select select "4"
click at [367, 152] on select "Select Basic Skirt Jeans Leggings Pants Shorts Basic Sleeved Dress Basic Sleeve…" at bounding box center [540, 172] width 345 height 42
click at [506, 270] on select "Select Other" at bounding box center [540, 264] width 345 height 42
click at [486, 358] on input "Reformation" at bounding box center [540, 356] width 345 height 42
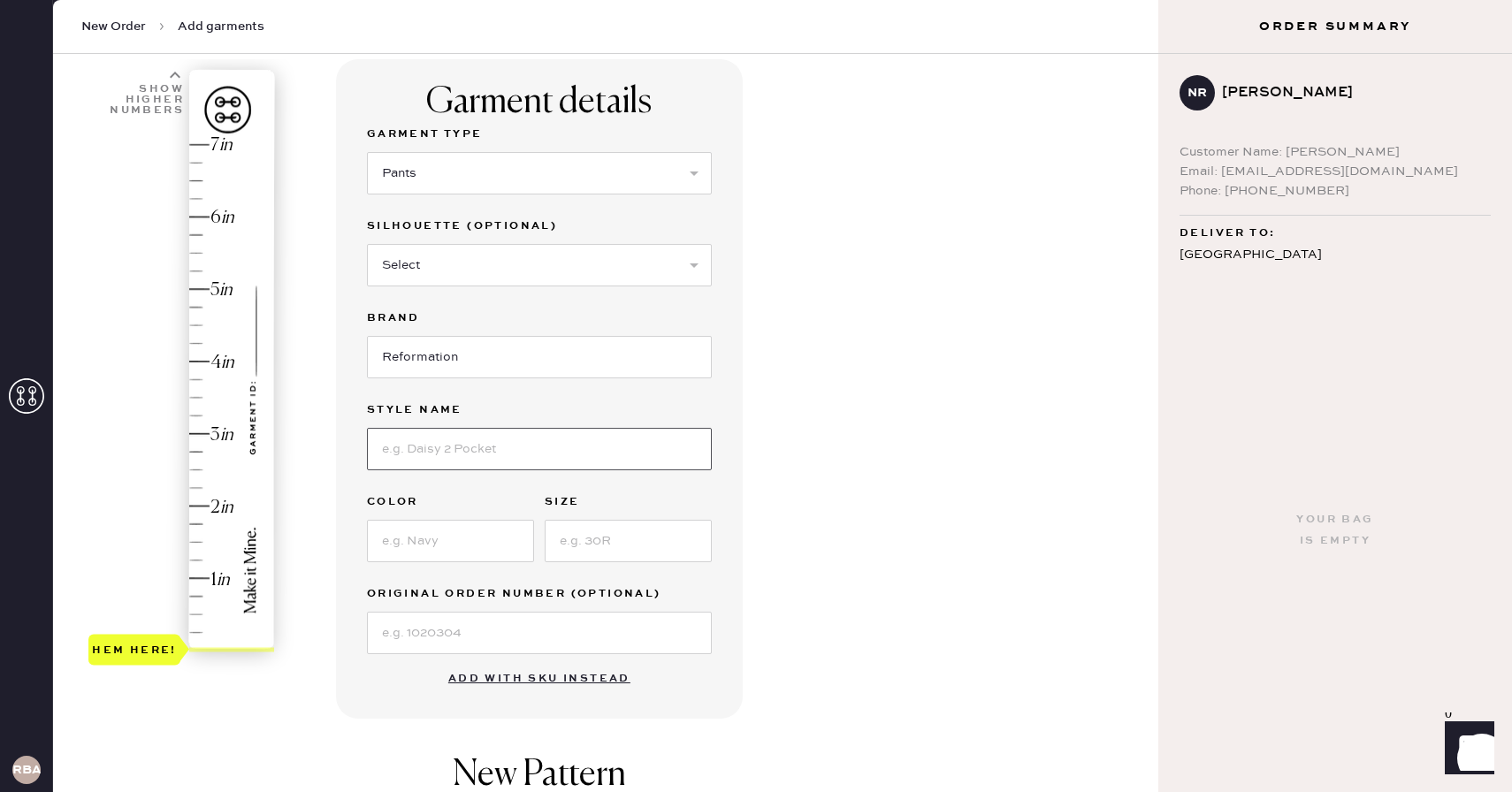
click at [475, 432] on input at bounding box center [540, 448] width 345 height 42
type input "Vida Low Rise Pants"
click at [479, 520] on input at bounding box center [450, 540] width 167 height 42
type input "Dune Stripe Cream"
click at [606, 534] on input at bounding box center [628, 540] width 167 height 42
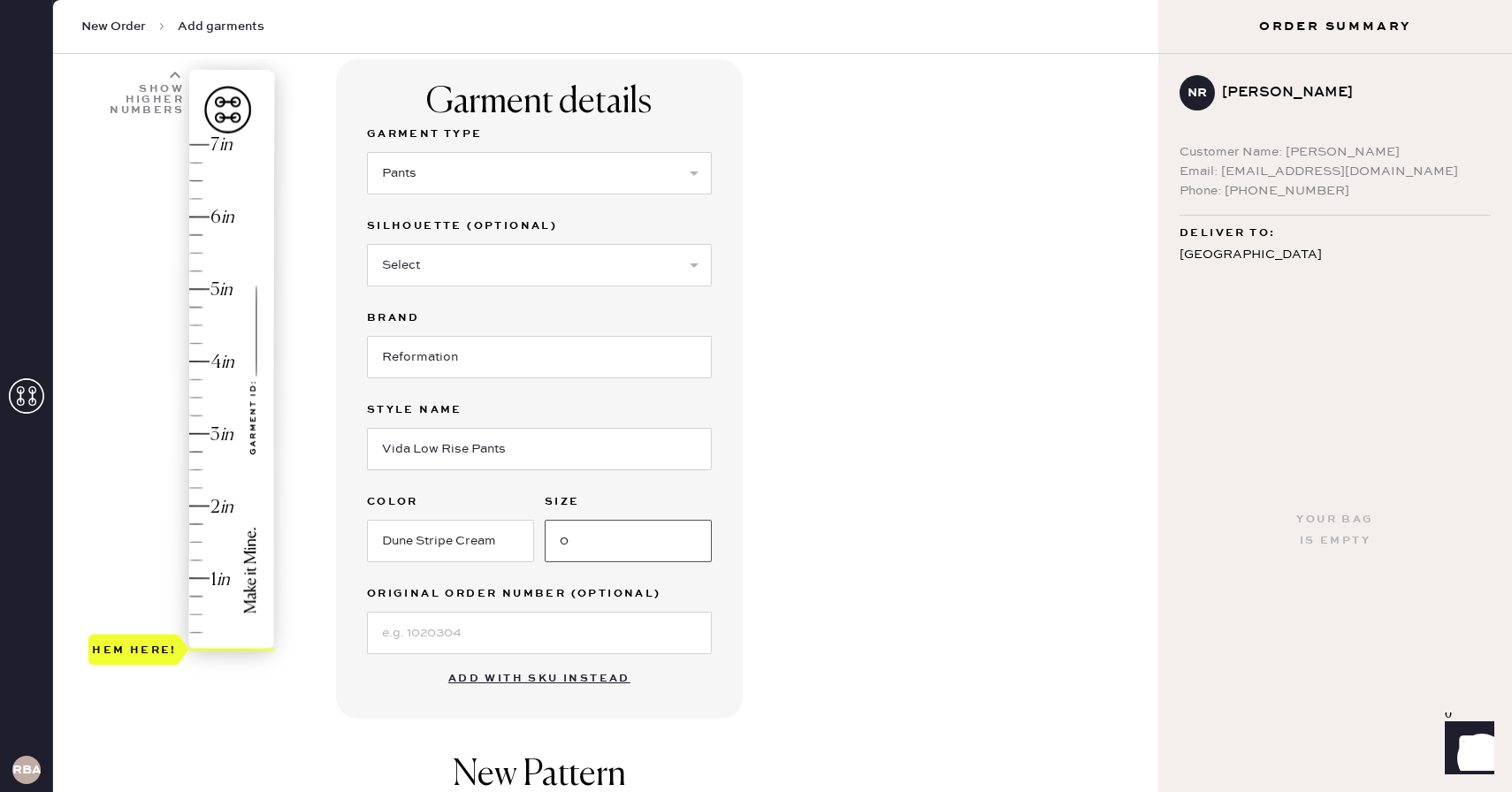
type input "0"
click at [462, 641] on input at bounding box center [540, 632] width 345 height 42
click at [857, 583] on div "Garment details Garment Type Select Basic Skirt Jeans Leggings Pants Shorts Bas…" at bounding box center [739, 562] width 808 height 1004
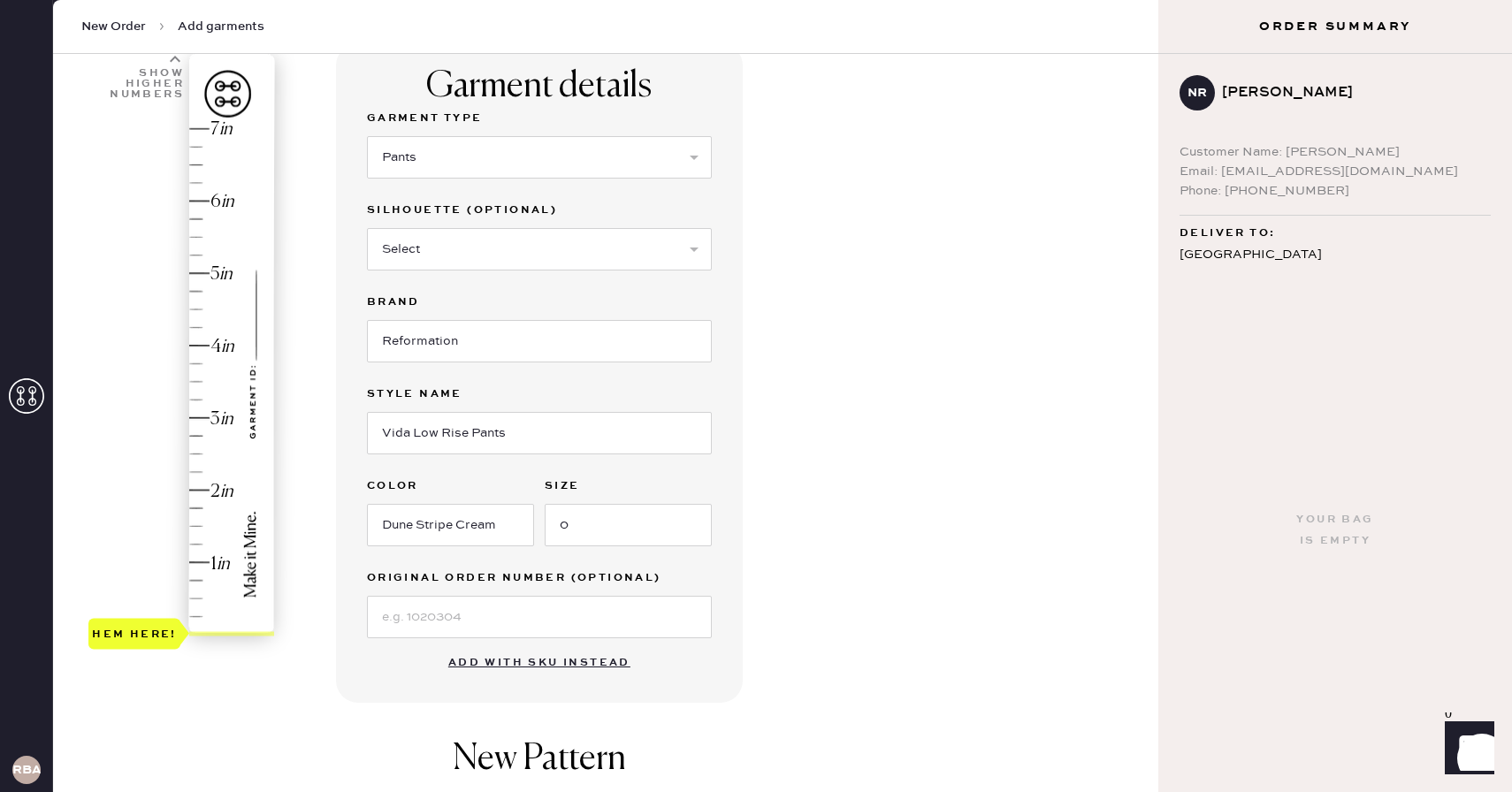
type input "1.5"
click at [196, 526] on div "Hem here!" at bounding box center [182, 382] width 188 height 522
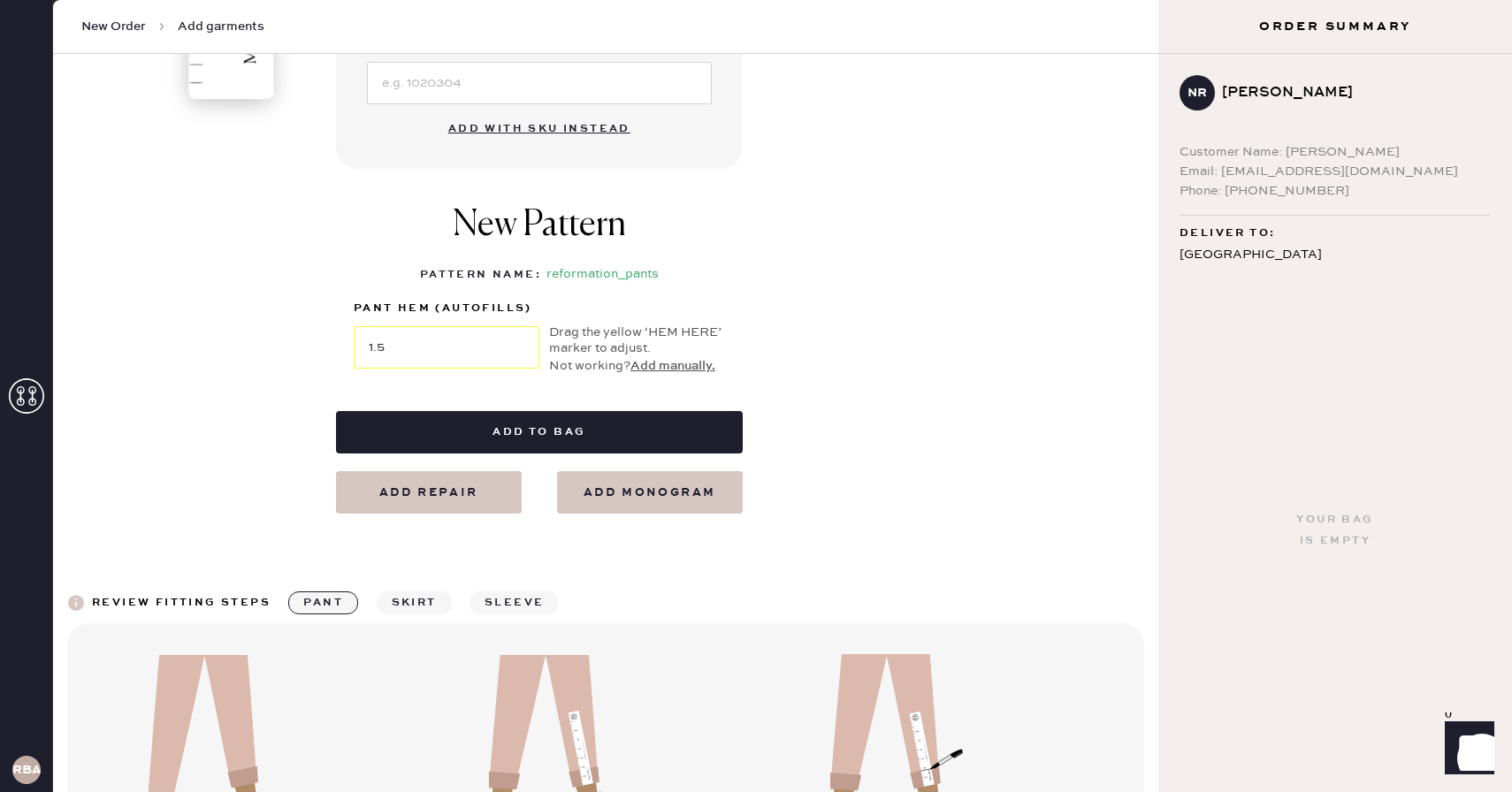
scroll to position [685, 0]
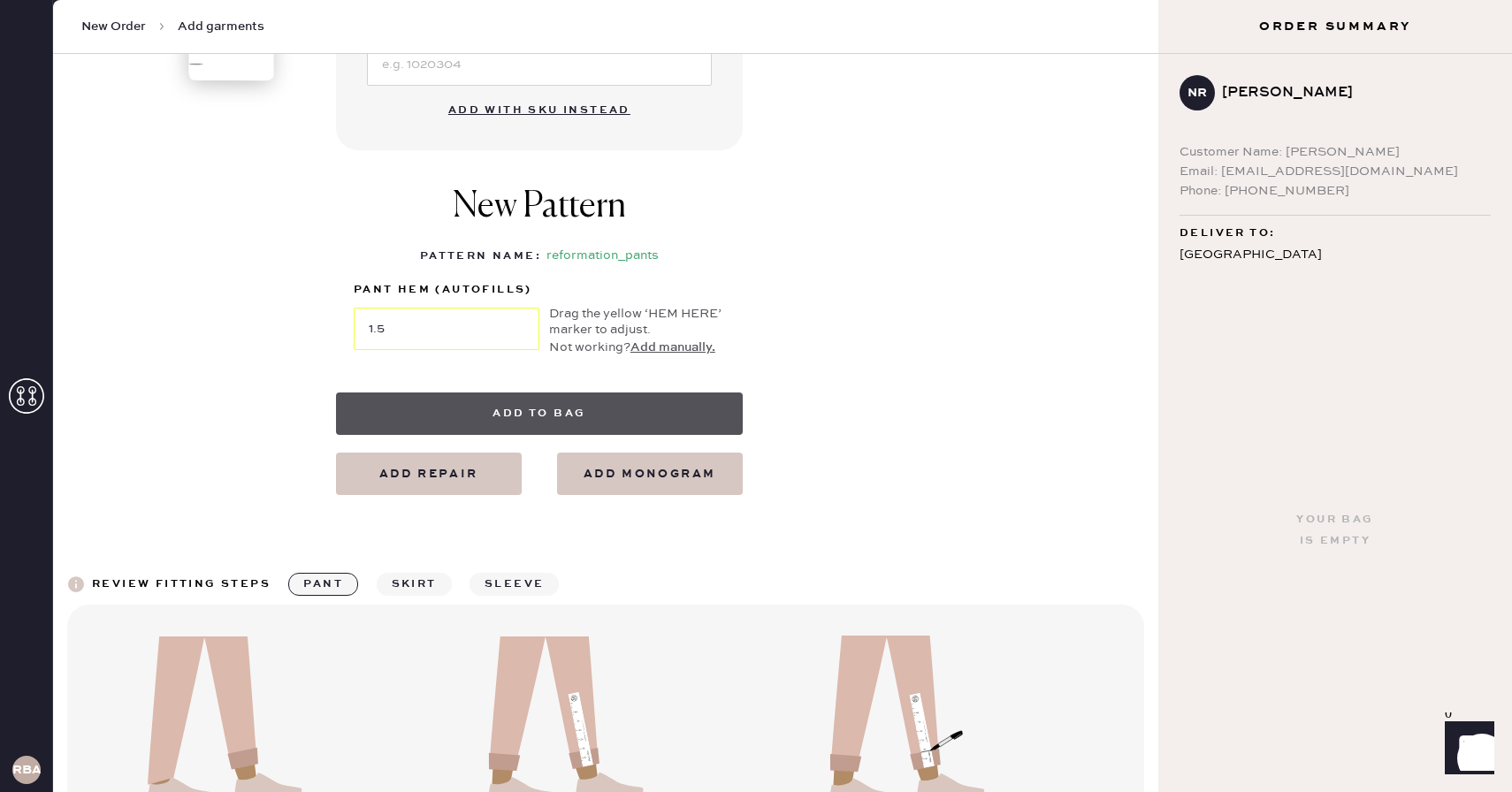
click at [457, 410] on button "Add to bag" at bounding box center [539, 413] width 406 height 42
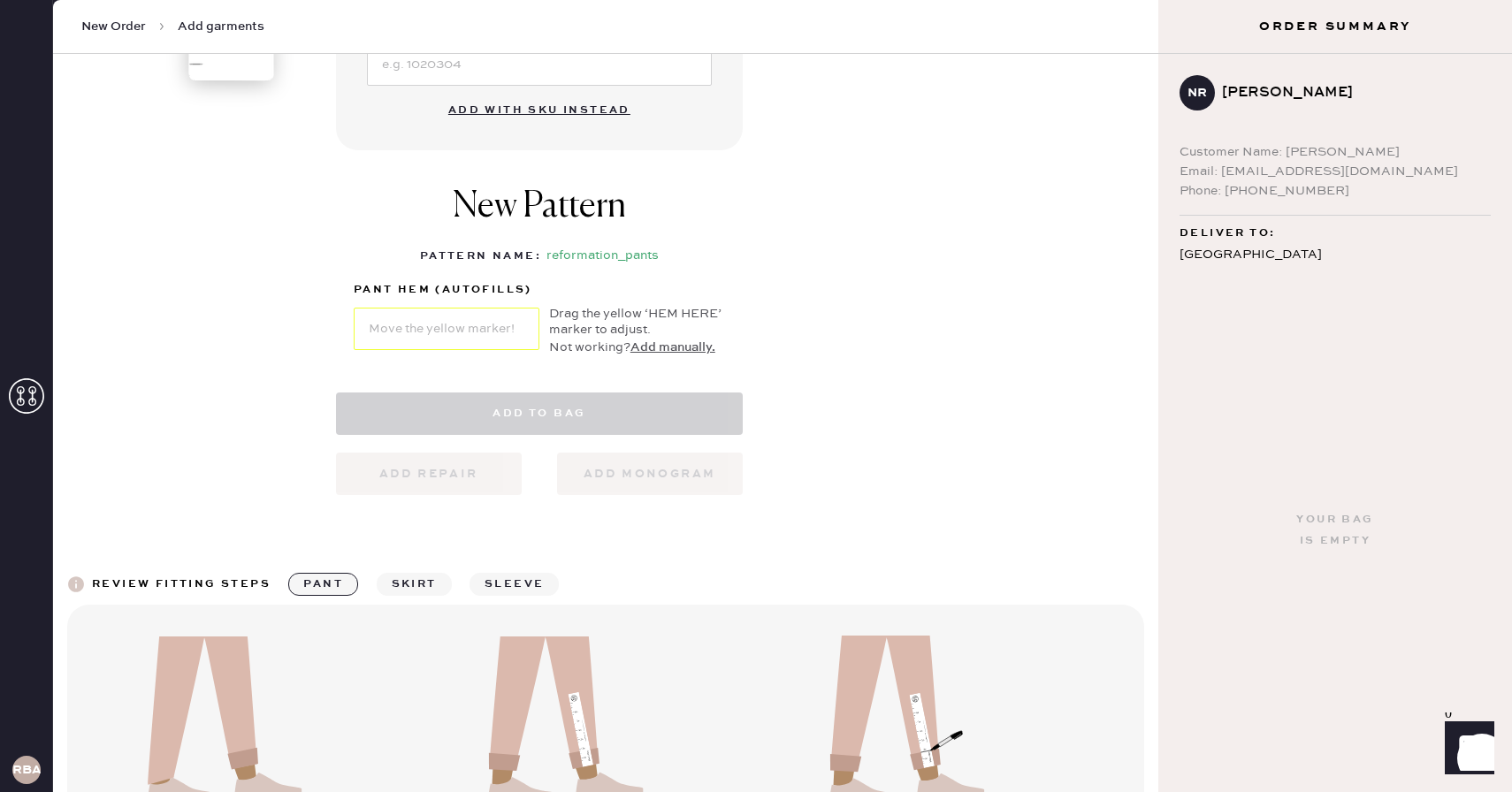
select select "4"
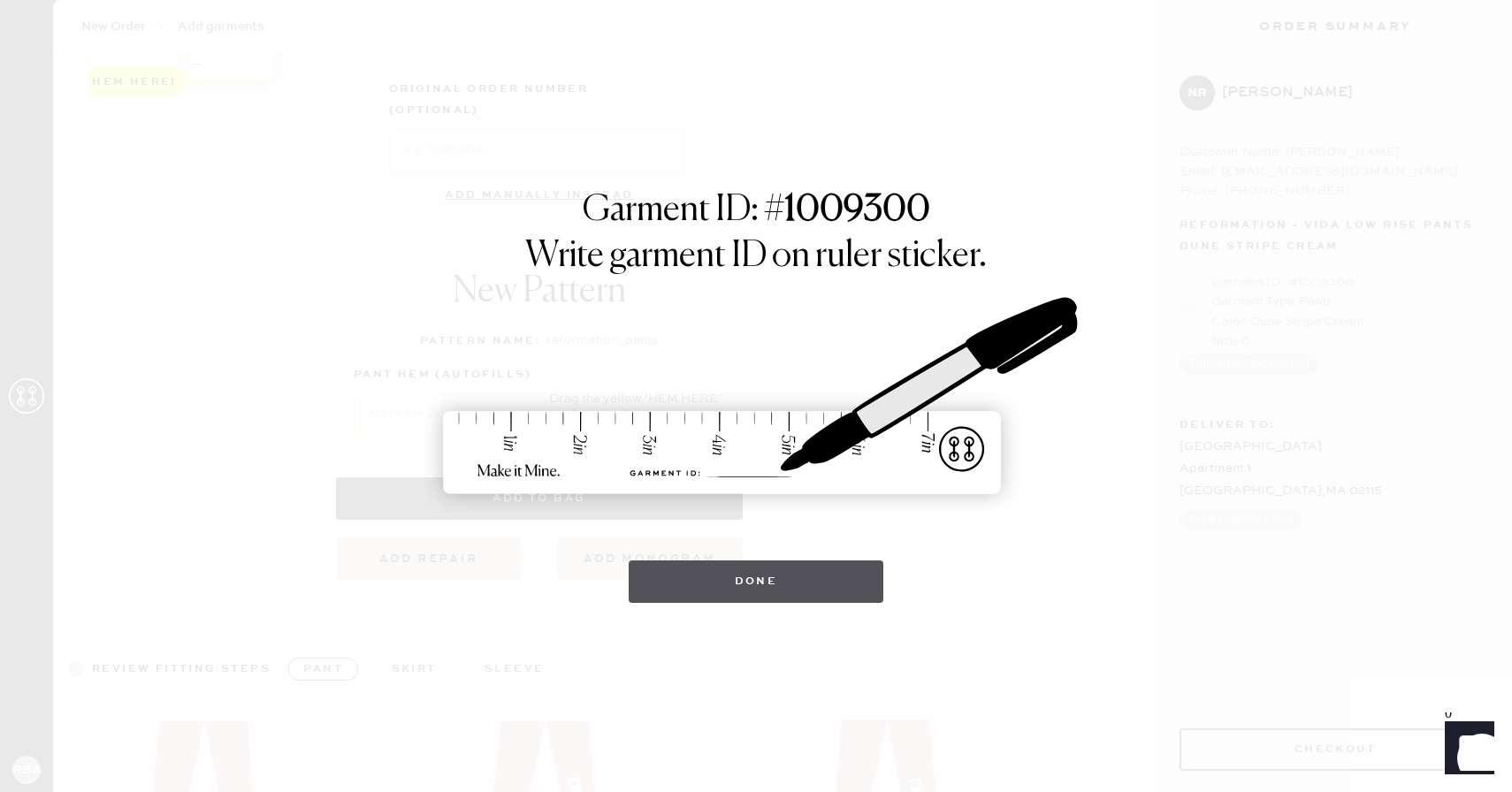
click at [741, 586] on button "Done" at bounding box center [756, 582] width 256 height 42
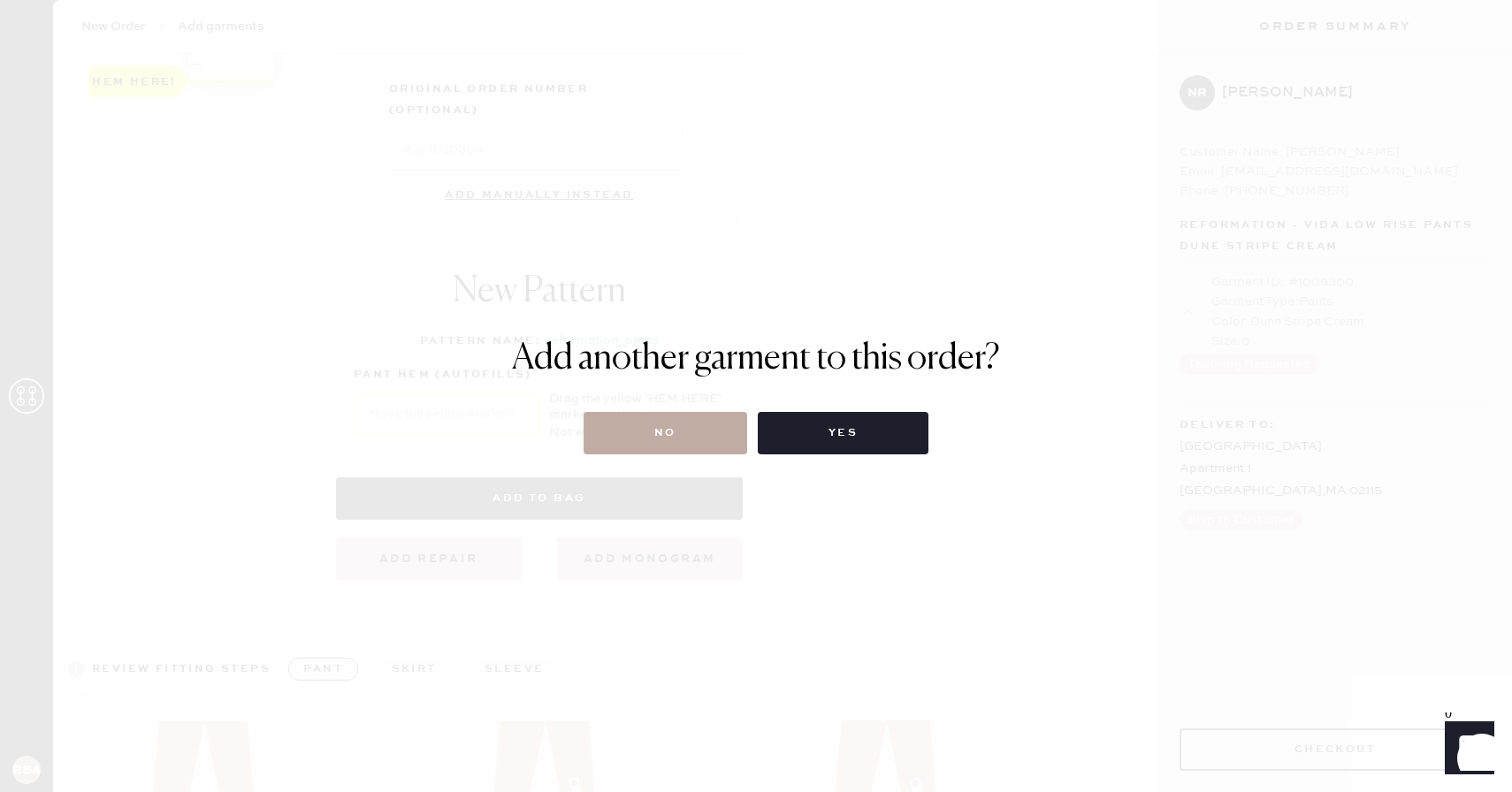
click at [716, 436] on button "No" at bounding box center [665, 433] width 164 height 42
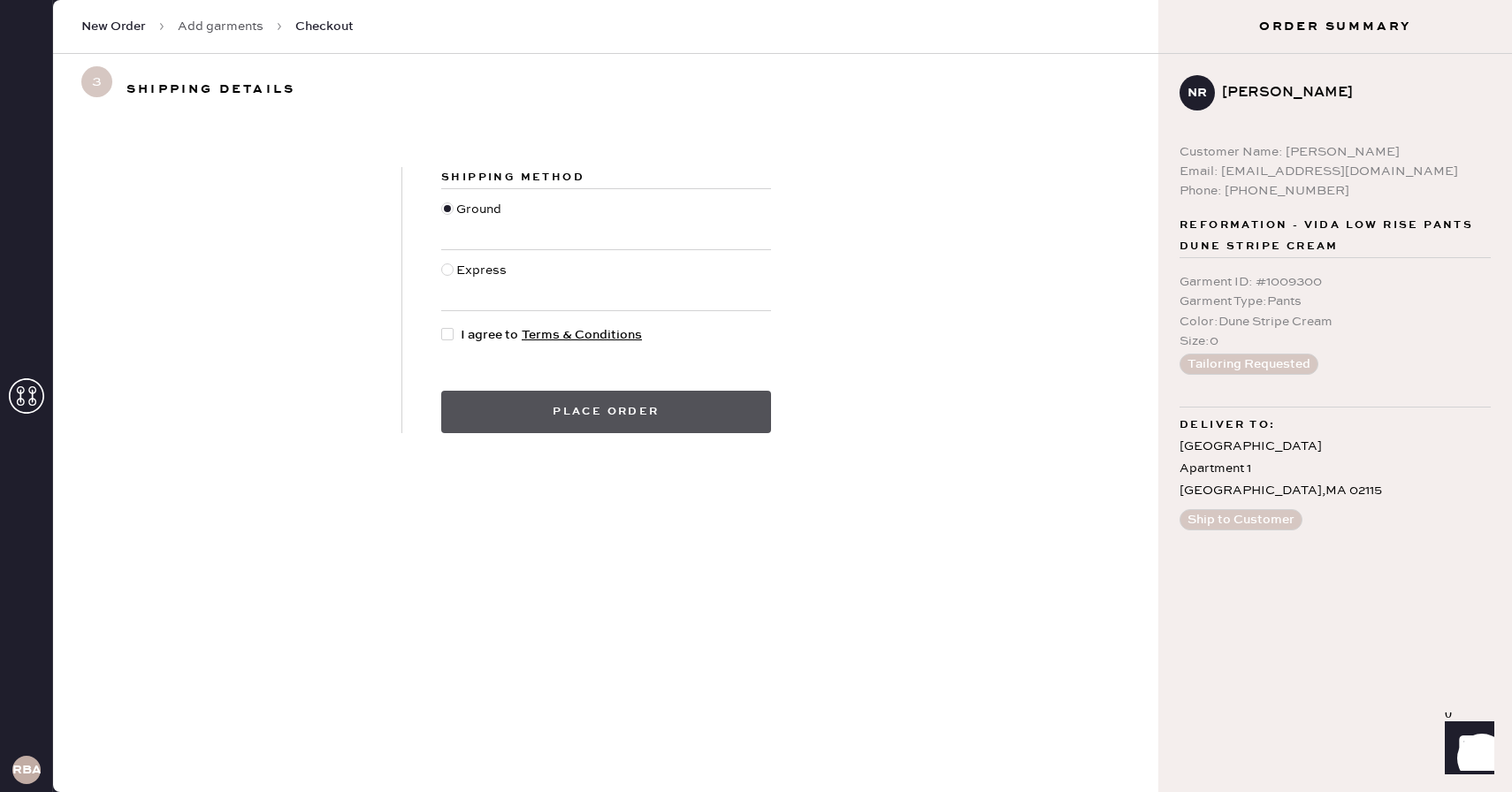
click at [702, 411] on button "Place order" at bounding box center [606, 411] width 330 height 42
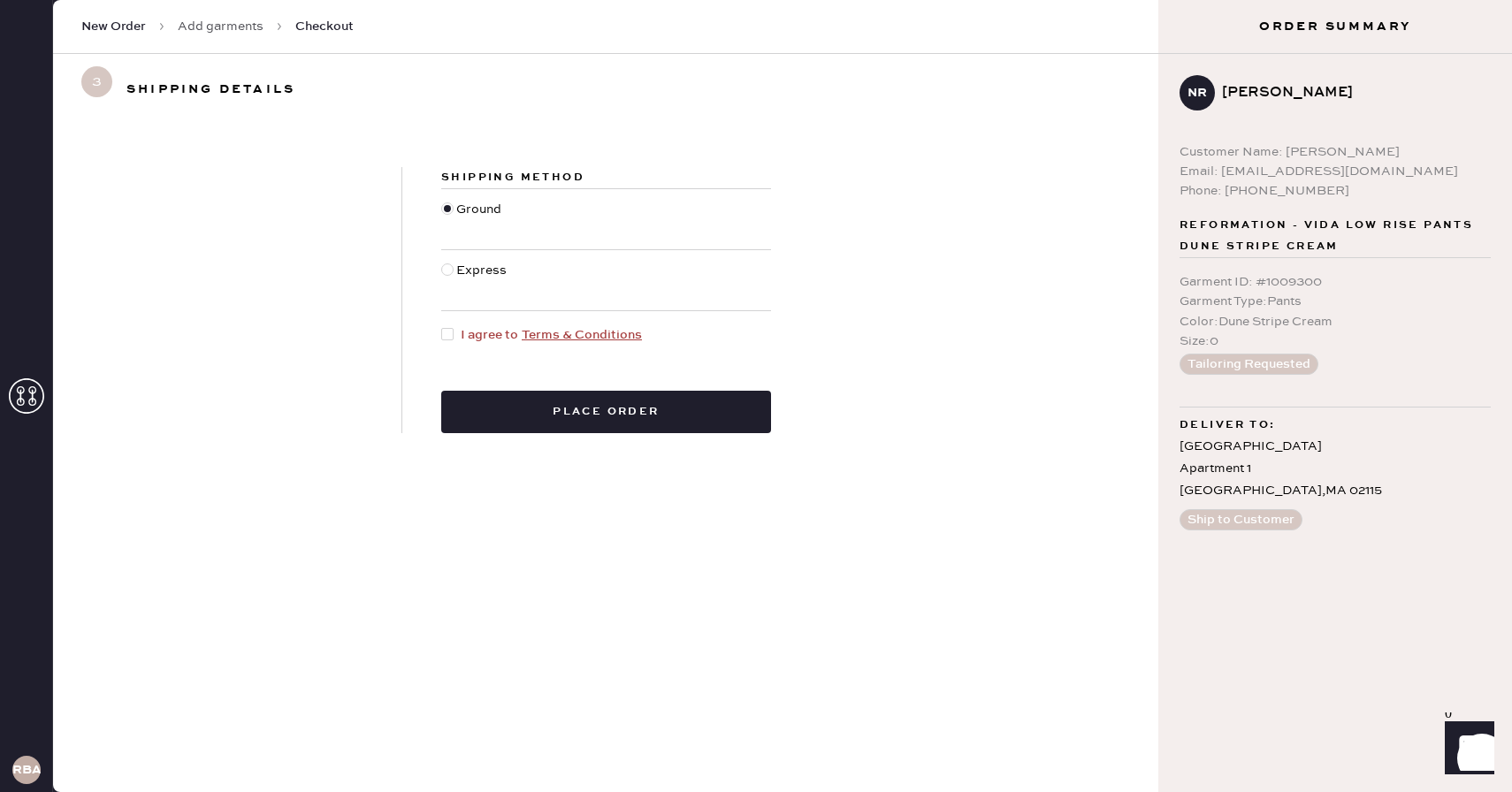
click at [498, 331] on span "I agree to Terms & Conditions" at bounding box center [551, 335] width 181 height 20
click at [443, 326] on input "I agree to Terms & Conditions" at bounding box center [442, 325] width 1 height 1
checkbox input "true"
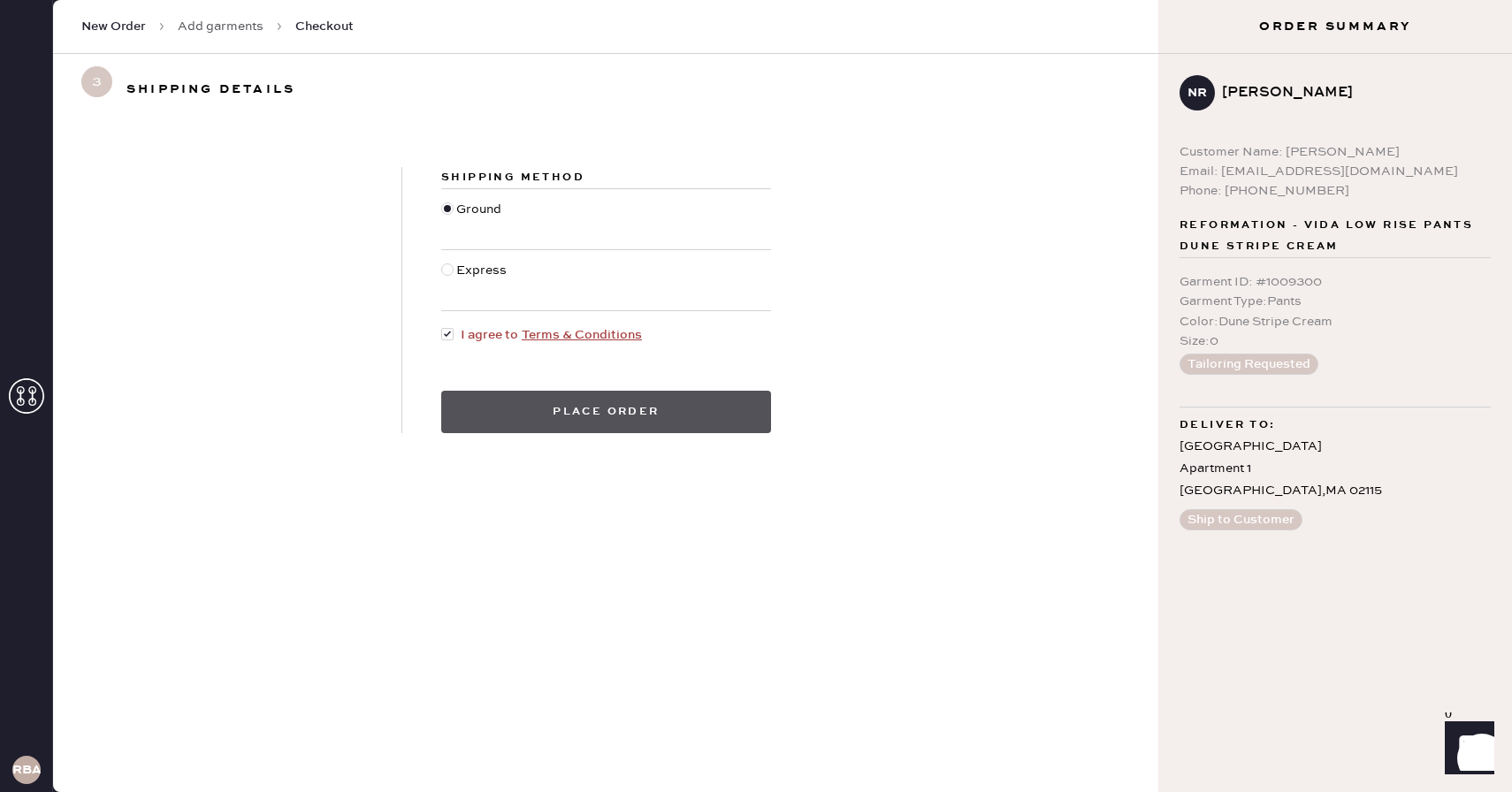
click at [542, 421] on button "Place order" at bounding box center [606, 411] width 330 height 42
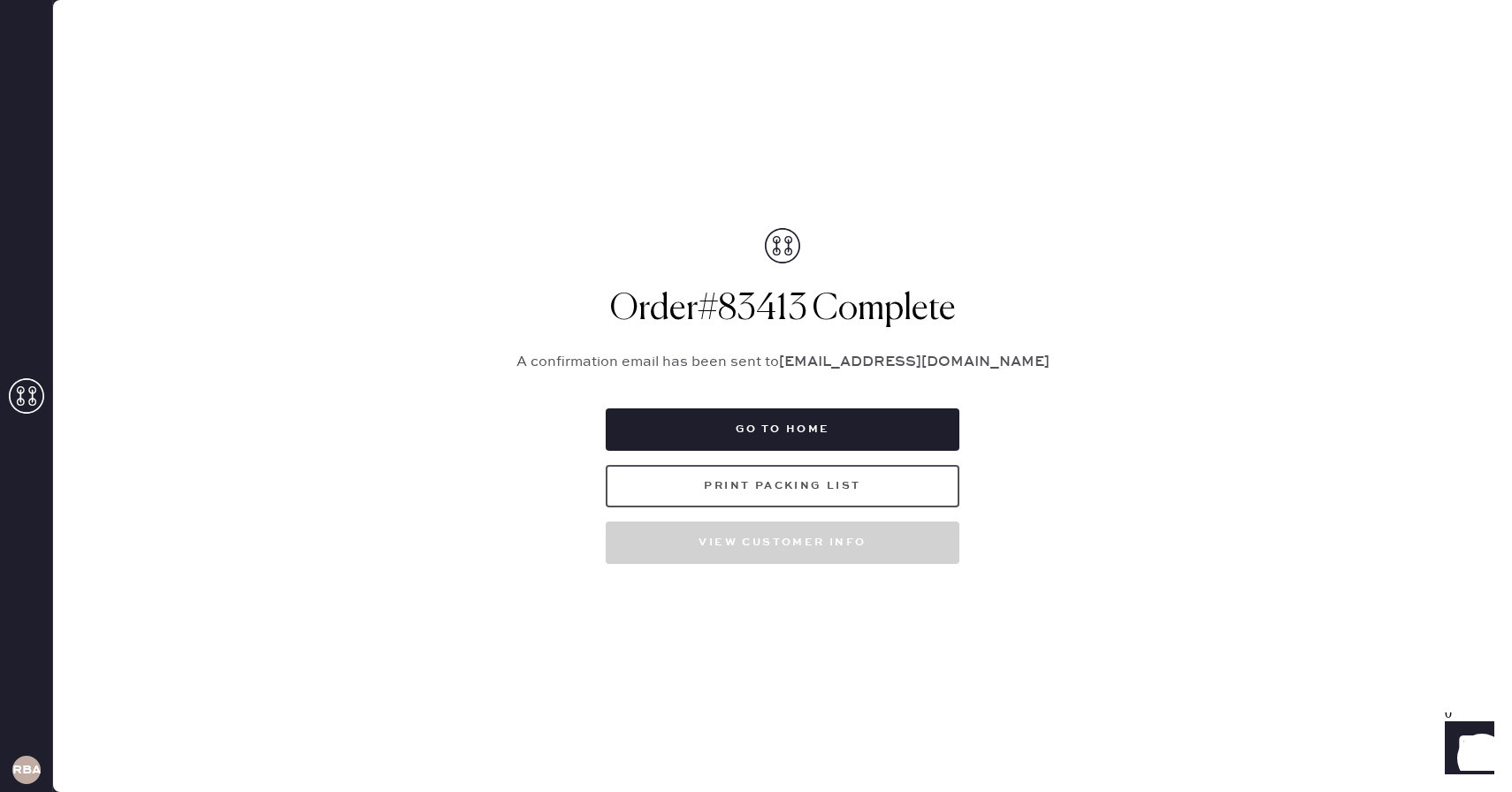
click at [690, 490] on button "Print Packing List" at bounding box center [782, 486] width 354 height 42
